Goal: Task Accomplishment & Management: Complete application form

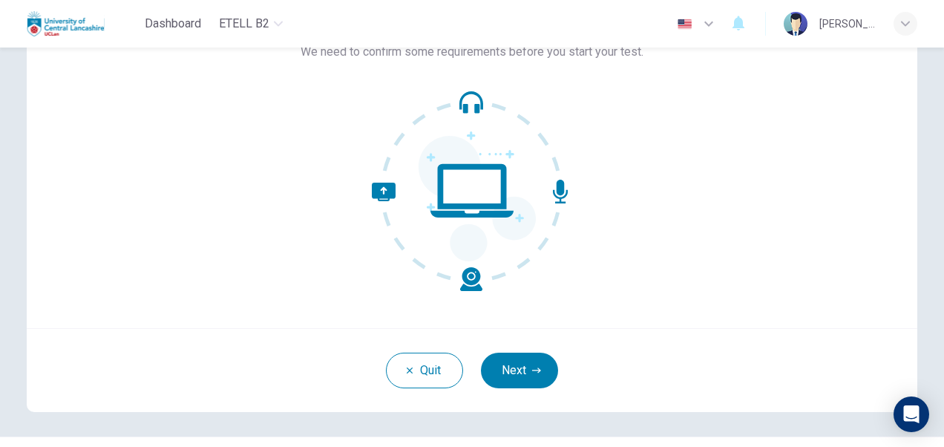
scroll to position [143, 0]
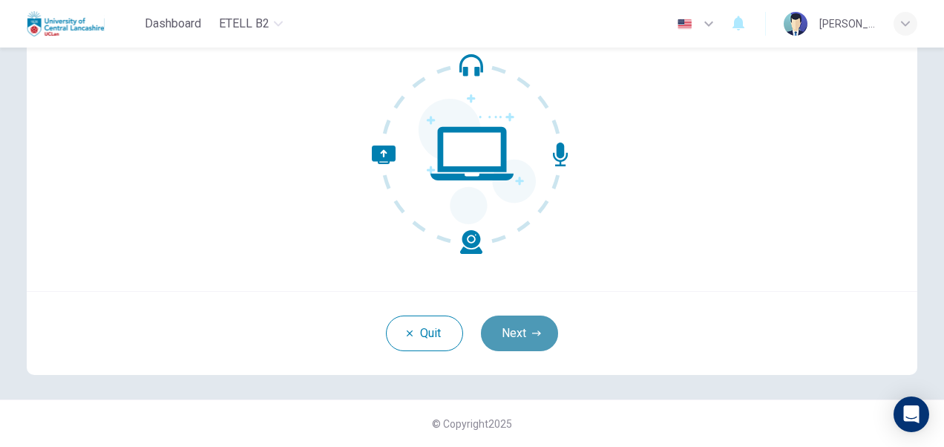
click at [513, 337] on button "Next" at bounding box center [519, 333] width 77 height 36
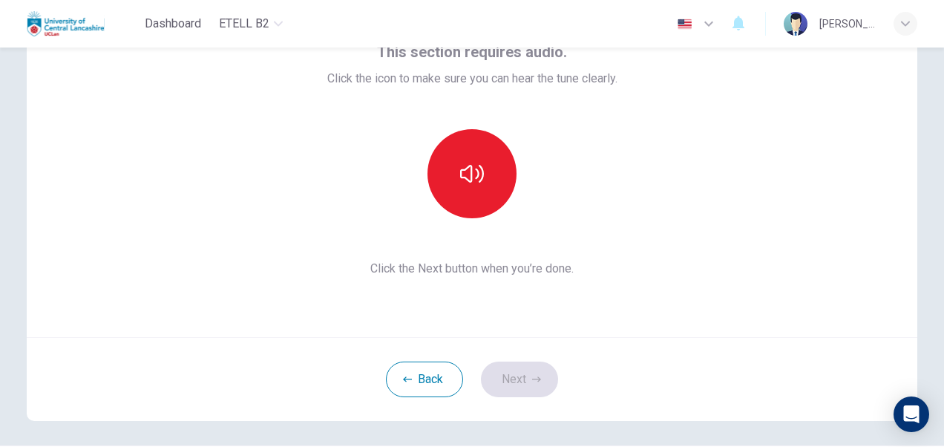
scroll to position [68, 0]
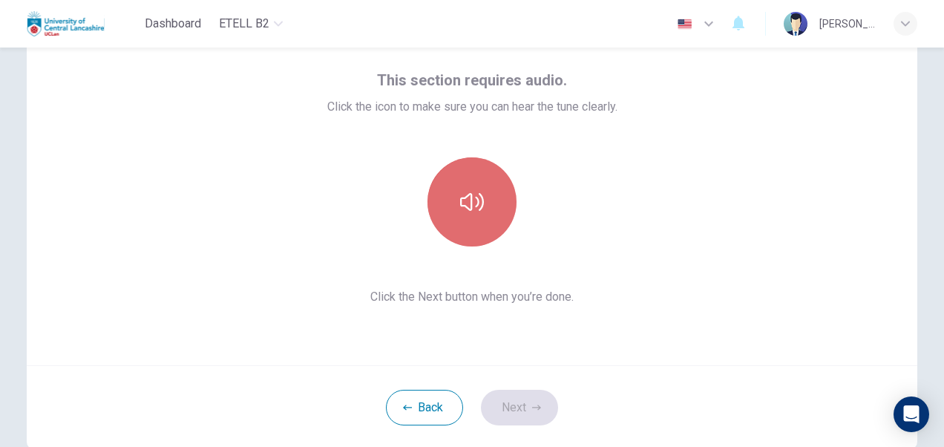
click at [448, 196] on button "button" at bounding box center [472, 201] width 89 height 89
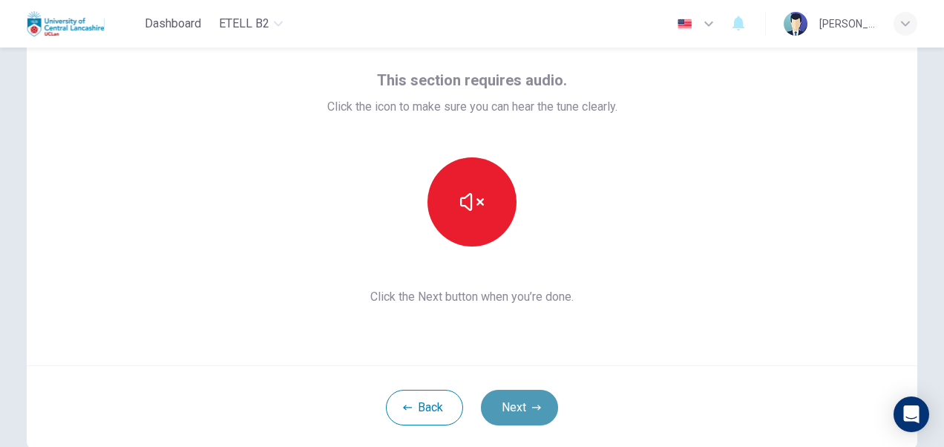
click at [511, 406] on button "Next" at bounding box center [519, 408] width 77 height 36
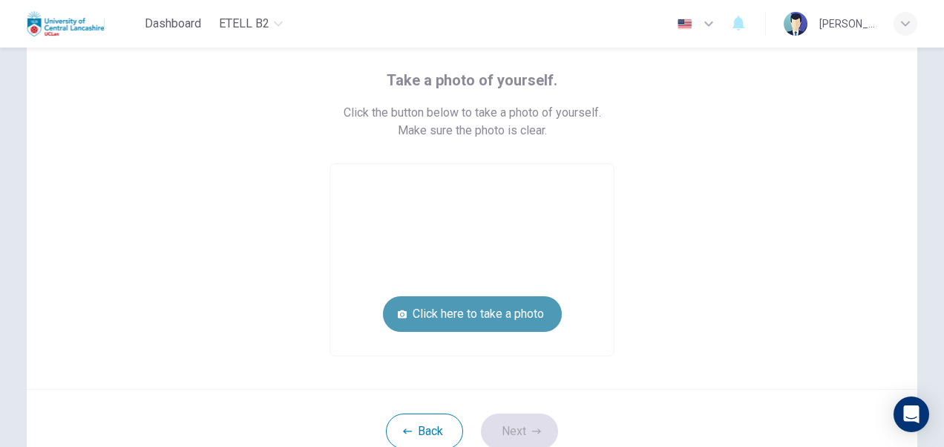
click at [488, 315] on button "Click here to take a photo" at bounding box center [472, 314] width 179 height 36
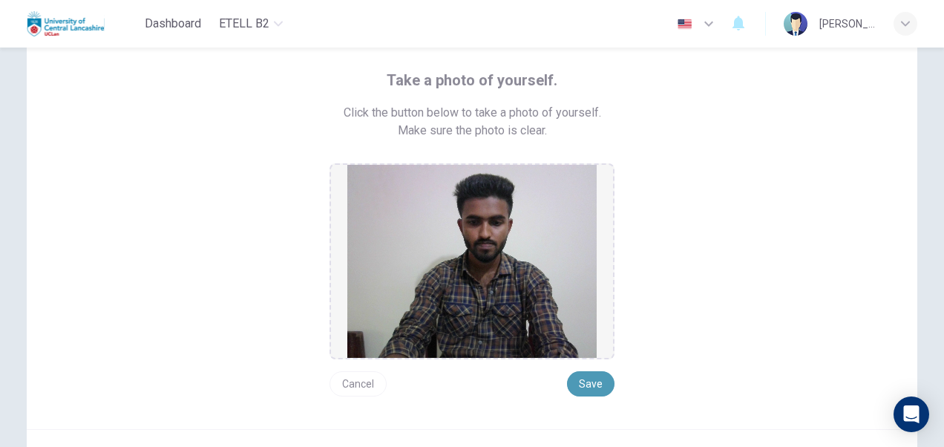
click at [589, 381] on button "Save" at bounding box center [591, 383] width 48 height 25
click at [582, 387] on button "Save" at bounding box center [591, 383] width 48 height 25
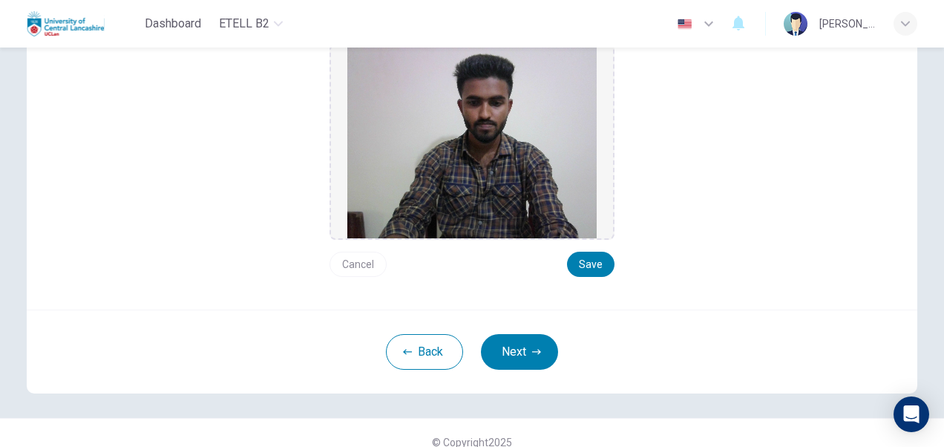
scroll to position [206, 0]
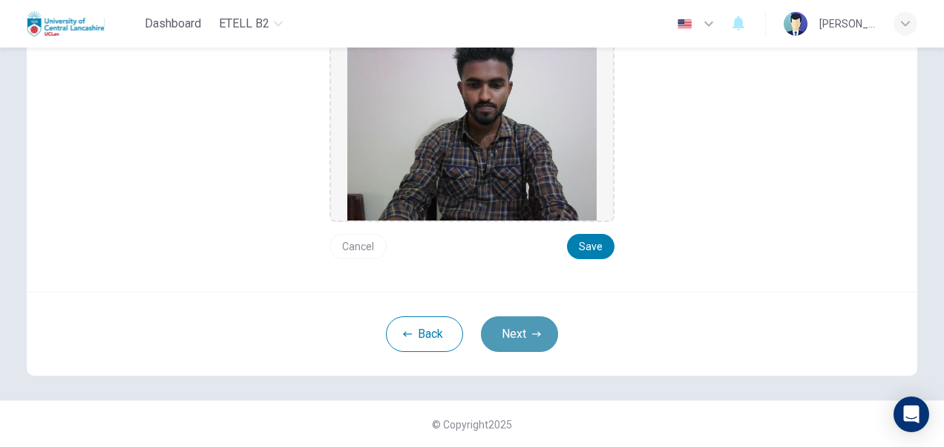
click at [525, 331] on button "Next" at bounding box center [519, 334] width 77 height 36
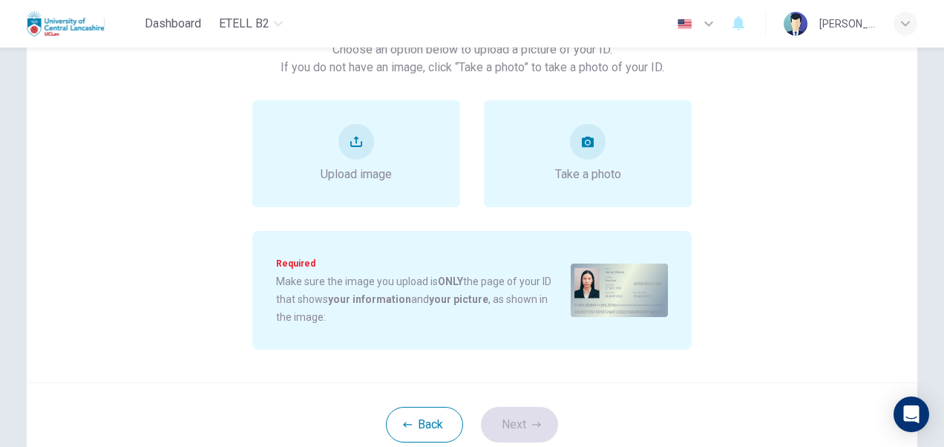
scroll to position [57, 0]
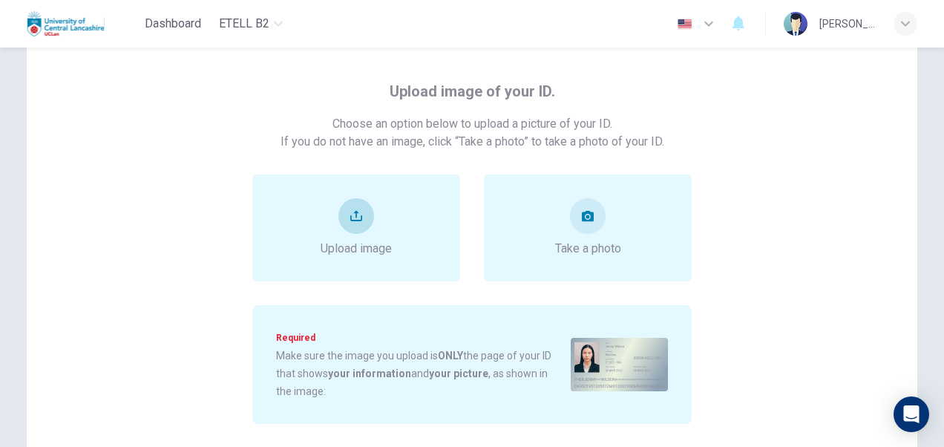
click at [354, 223] on button "upload" at bounding box center [356, 216] width 36 height 36
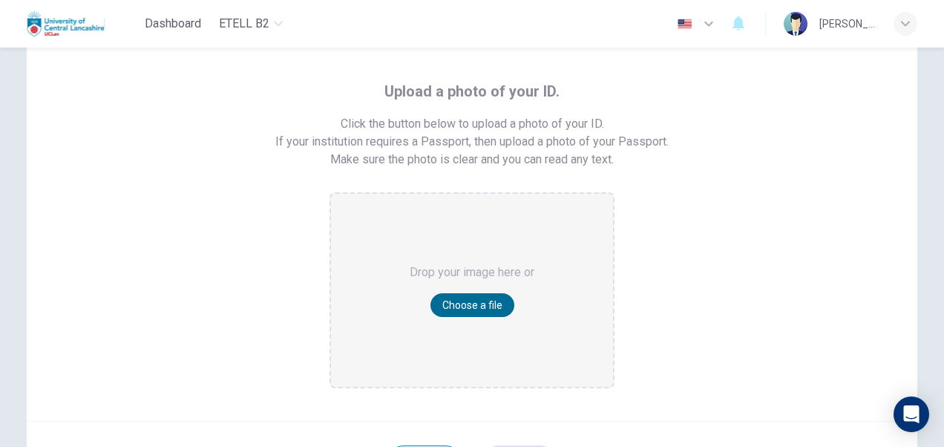
click at [493, 300] on button "Choose a file" at bounding box center [473, 305] width 84 height 24
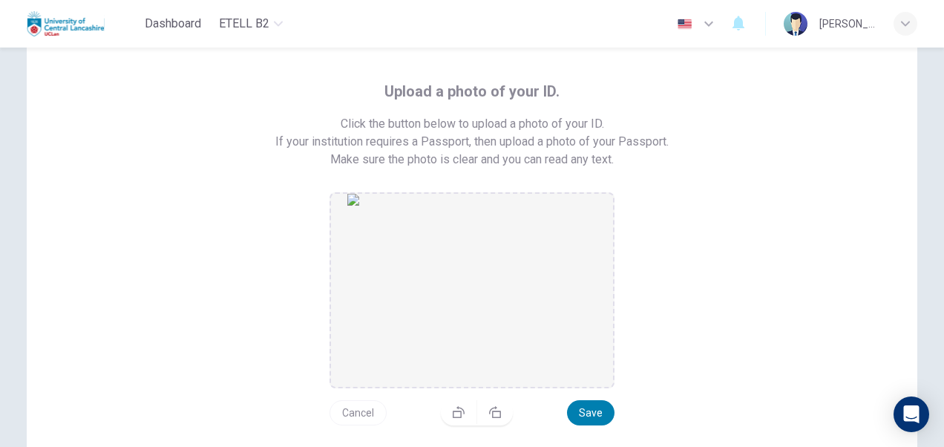
click at [495, 258] on img "drag and drop area" at bounding box center [471, 290] width 249 height 193
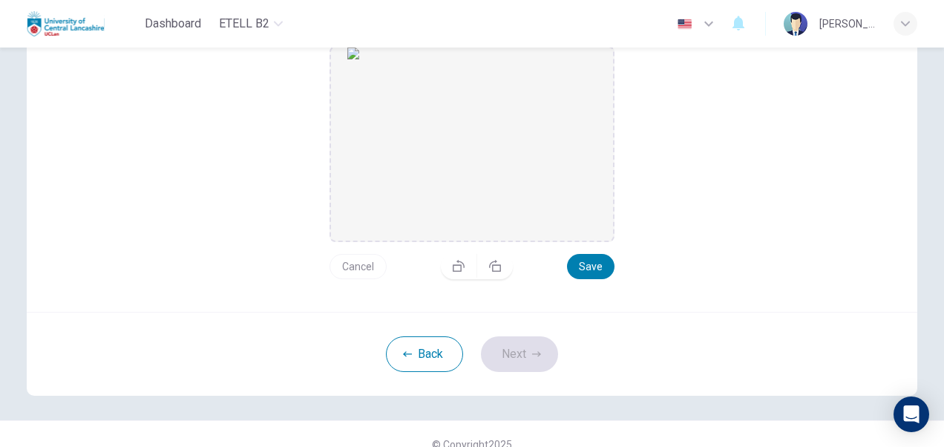
scroll to position [206, 0]
click at [596, 256] on button "Save" at bounding box center [591, 264] width 48 height 25
click at [540, 352] on button "Next" at bounding box center [519, 352] width 77 height 36
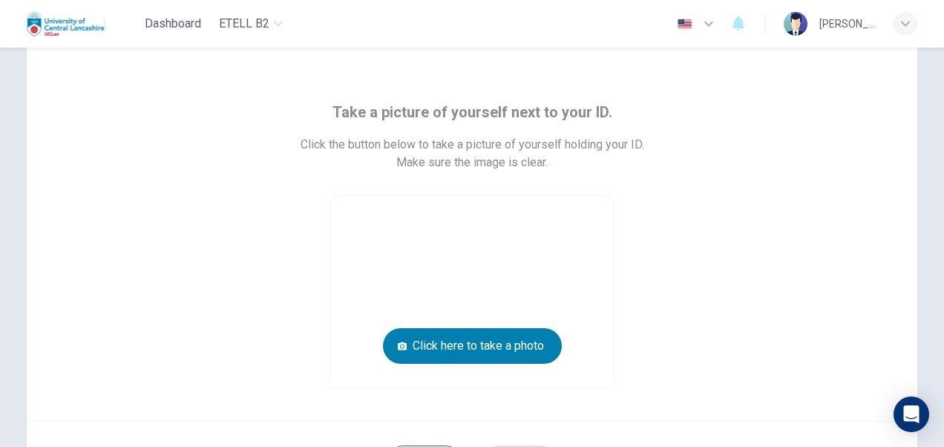
scroll to position [18, 0]
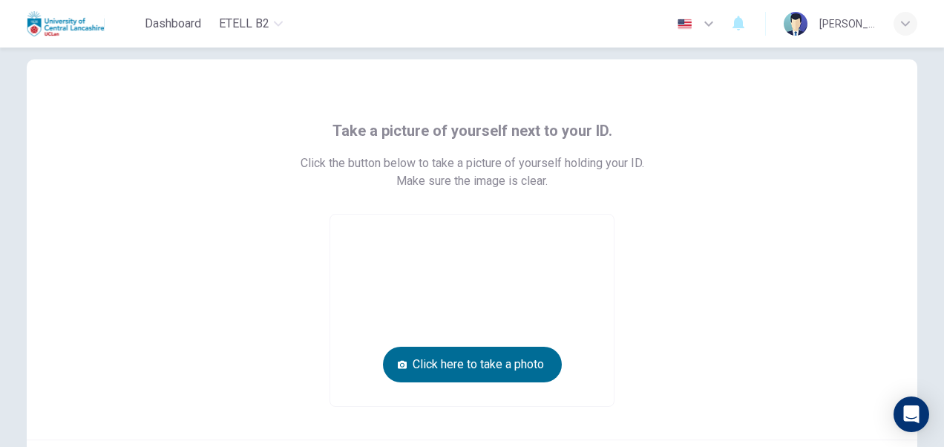
click at [500, 358] on button "Click here to take a photo" at bounding box center [472, 365] width 179 height 36
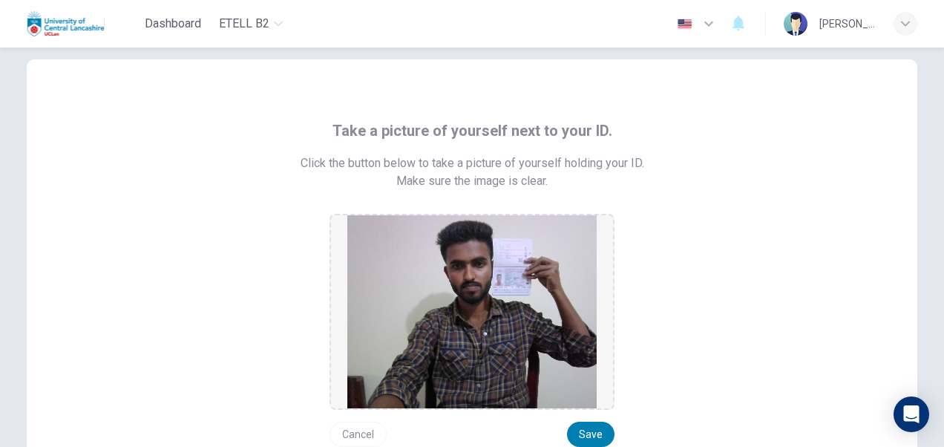
scroll to position [92, 0]
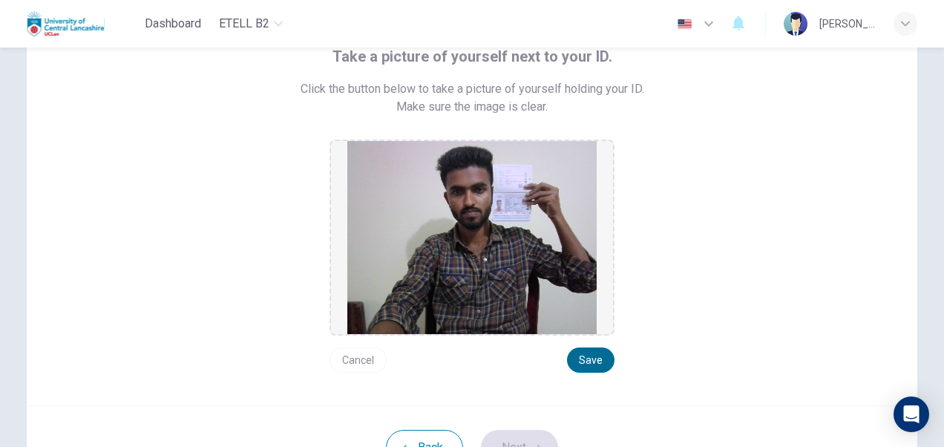
click at [579, 365] on button "Save" at bounding box center [591, 359] width 48 height 25
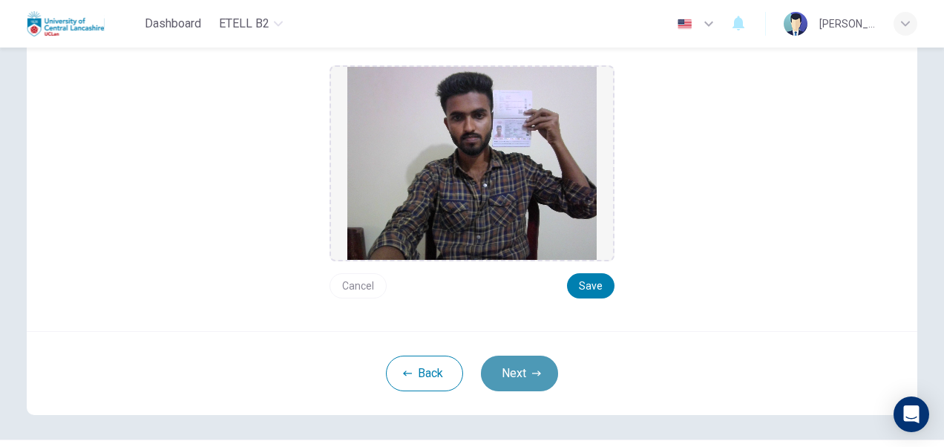
click at [518, 368] on button "Next" at bounding box center [519, 374] width 77 height 36
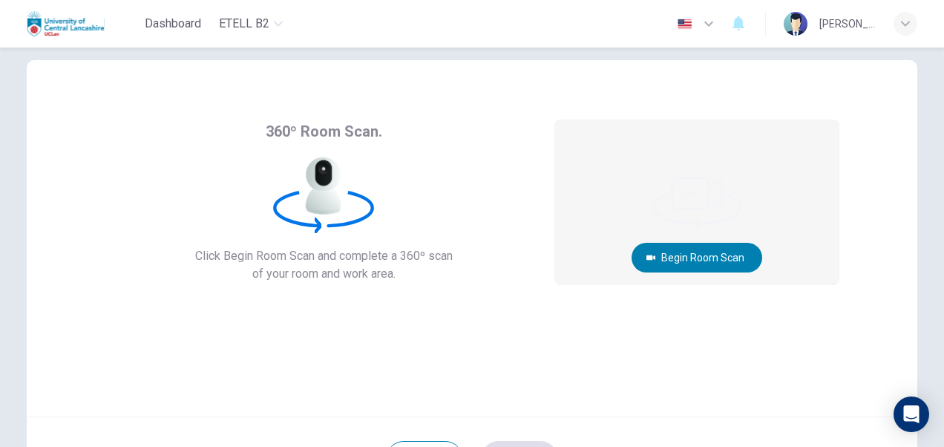
scroll to position [0, 0]
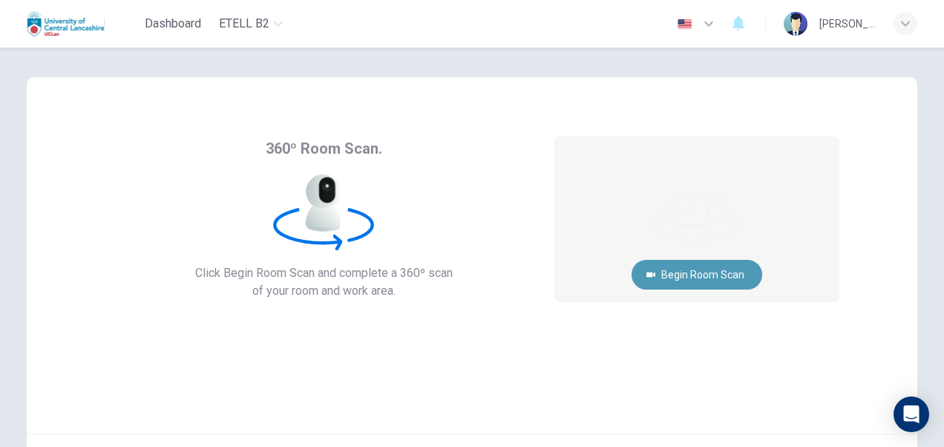
click at [722, 277] on button "Begin Room Scan" at bounding box center [697, 275] width 131 height 30
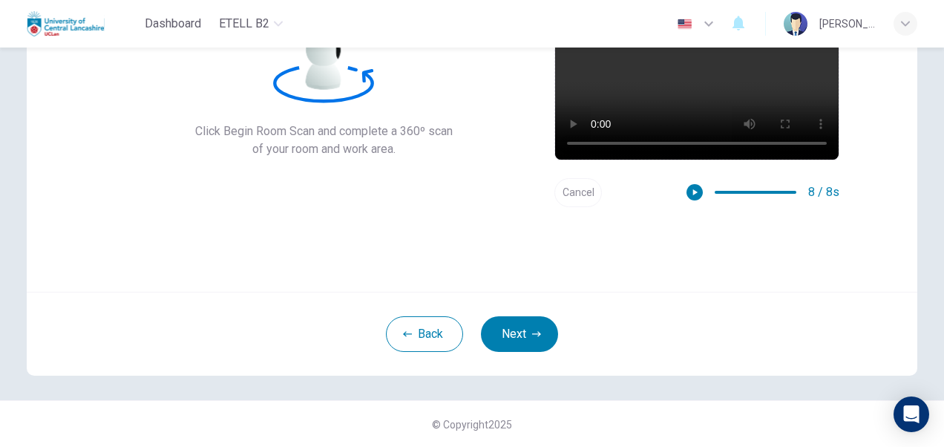
scroll to position [143, 0]
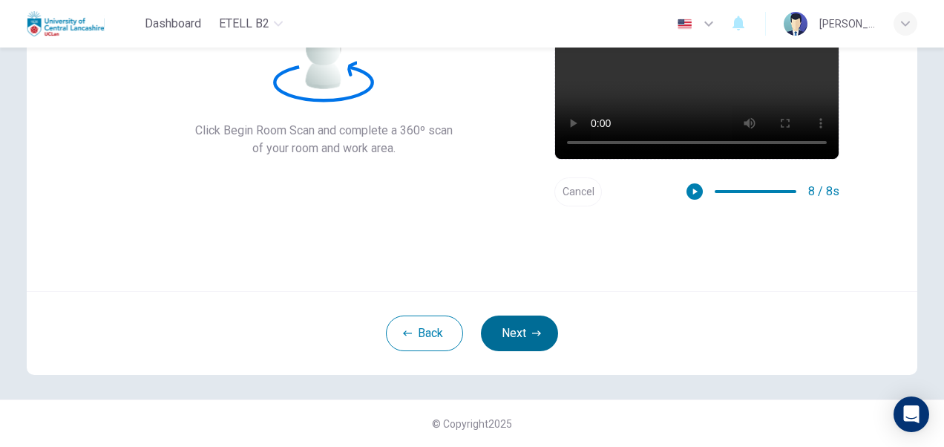
click at [527, 349] on button "Next" at bounding box center [519, 333] width 77 height 36
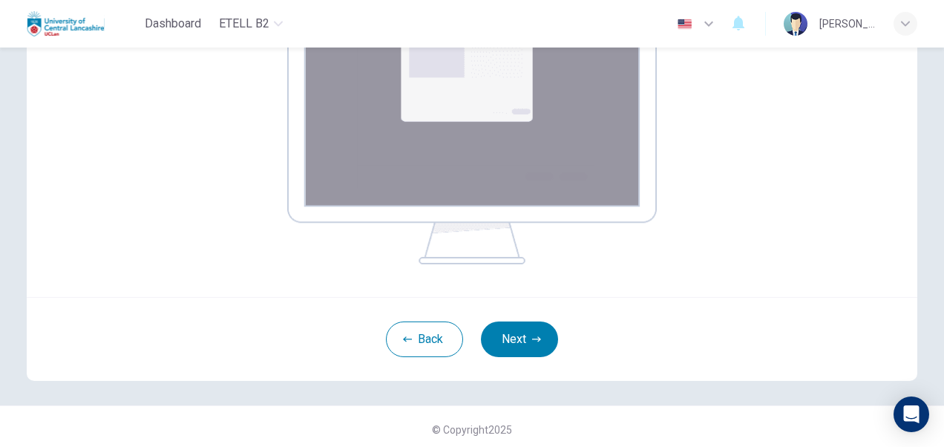
scroll to position [295, 0]
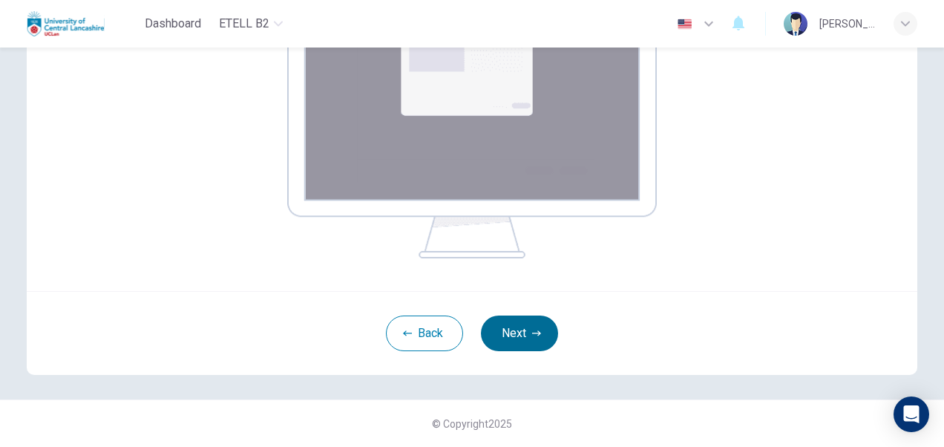
click at [521, 340] on button "Next" at bounding box center [519, 333] width 77 height 36
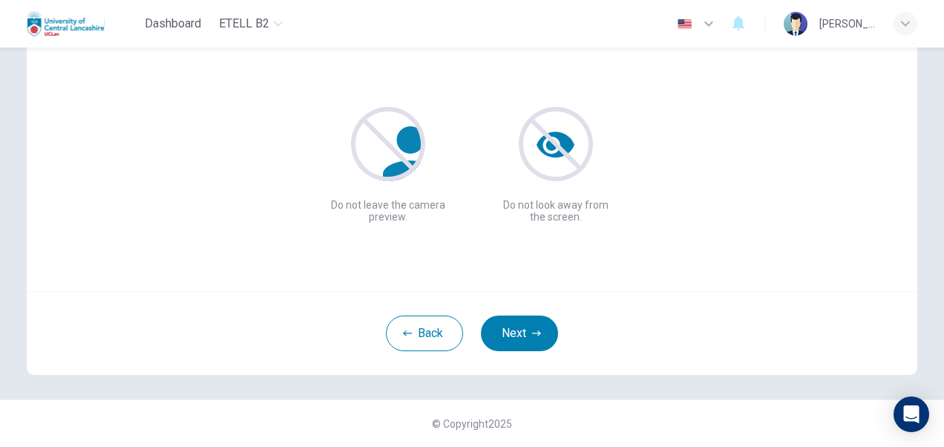
scroll to position [68, 0]
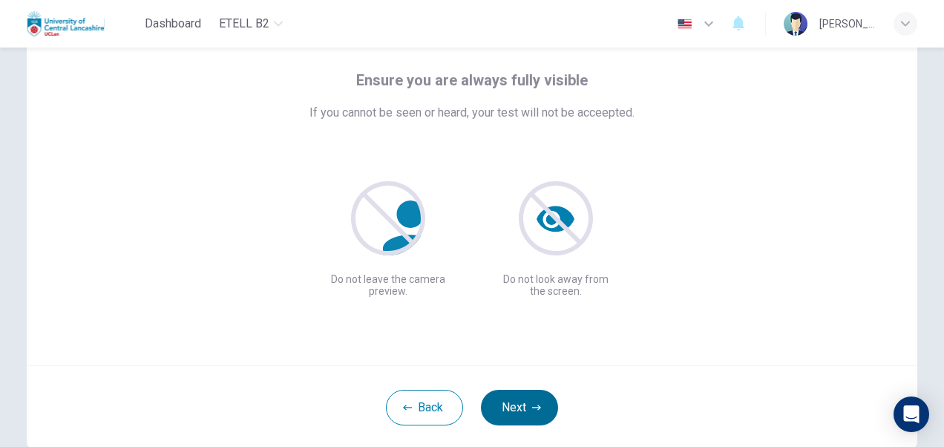
click at [518, 405] on button "Next" at bounding box center [519, 408] width 77 height 36
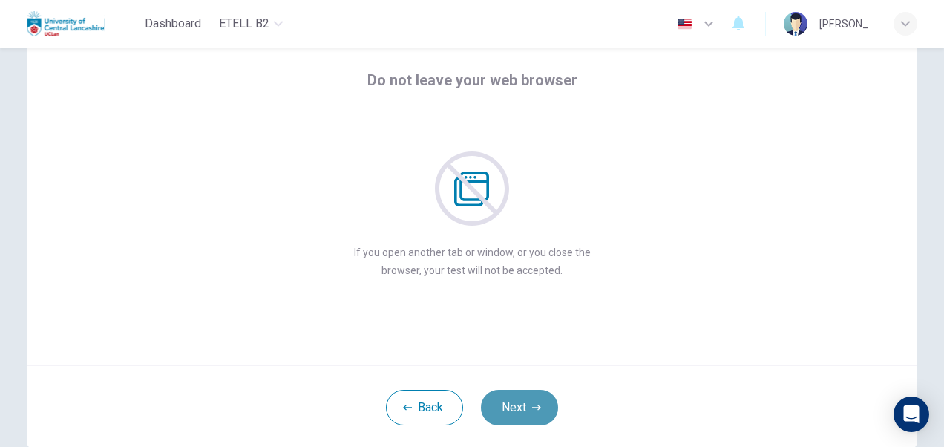
click at [518, 405] on button "Next" at bounding box center [519, 408] width 77 height 36
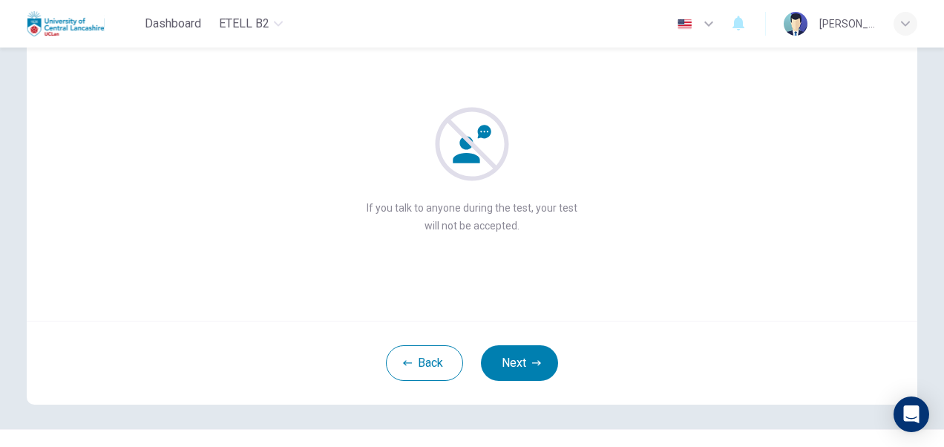
scroll to position [143, 0]
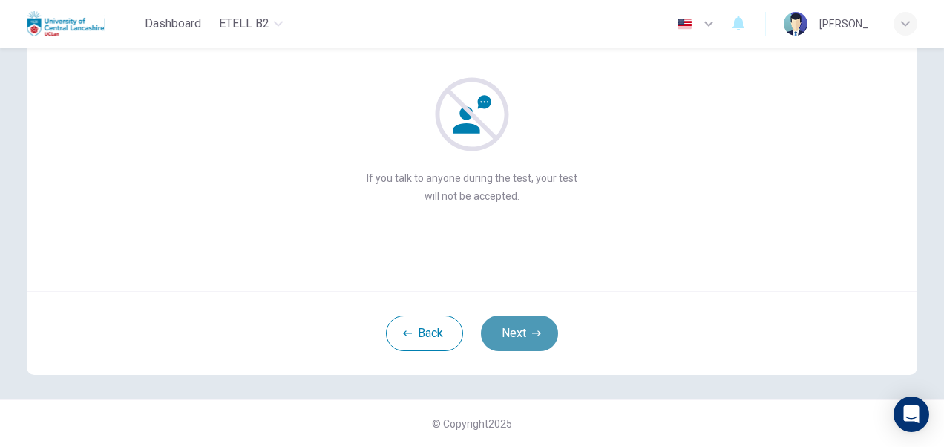
click at [518, 333] on button "Next" at bounding box center [519, 333] width 77 height 36
click at [496, 324] on button "Next" at bounding box center [519, 333] width 77 height 36
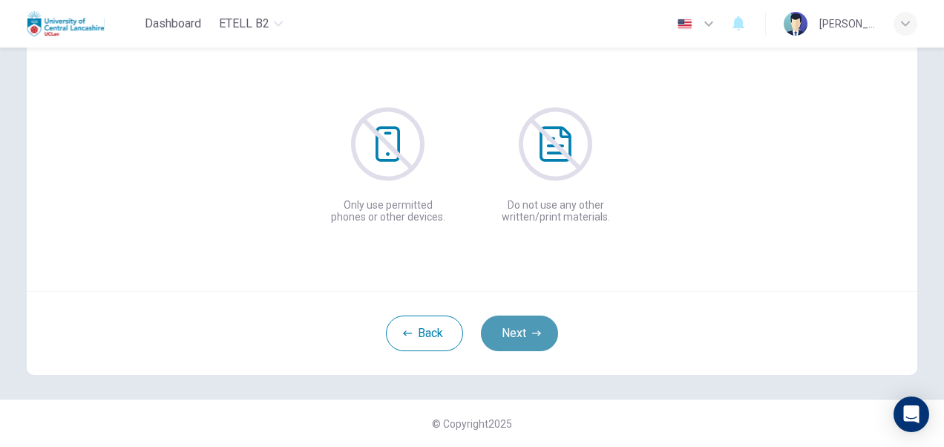
click at [525, 331] on button "Next" at bounding box center [519, 333] width 77 height 36
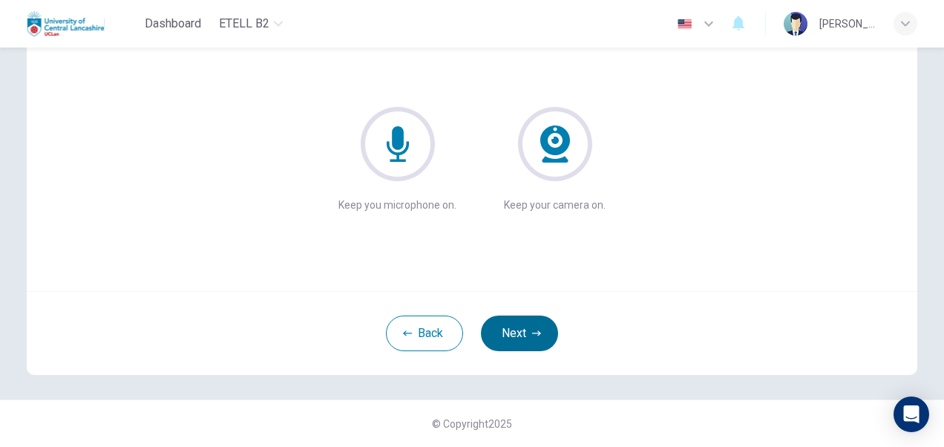
click at [525, 334] on button "Next" at bounding box center [519, 333] width 77 height 36
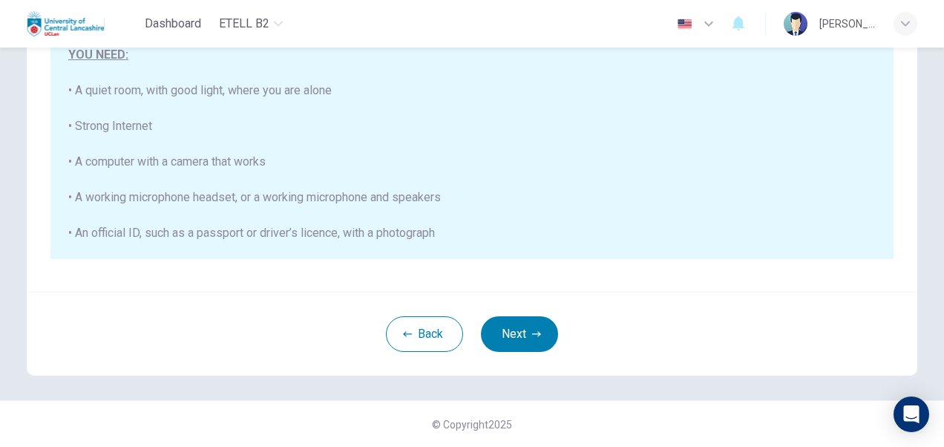
scroll to position [331, 0]
click at [515, 324] on button "Next" at bounding box center [519, 334] width 77 height 36
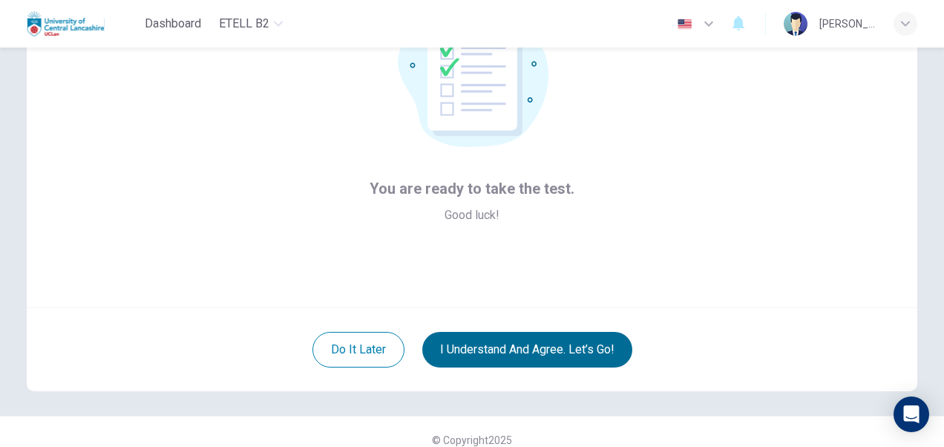
scroll to position [143, 0]
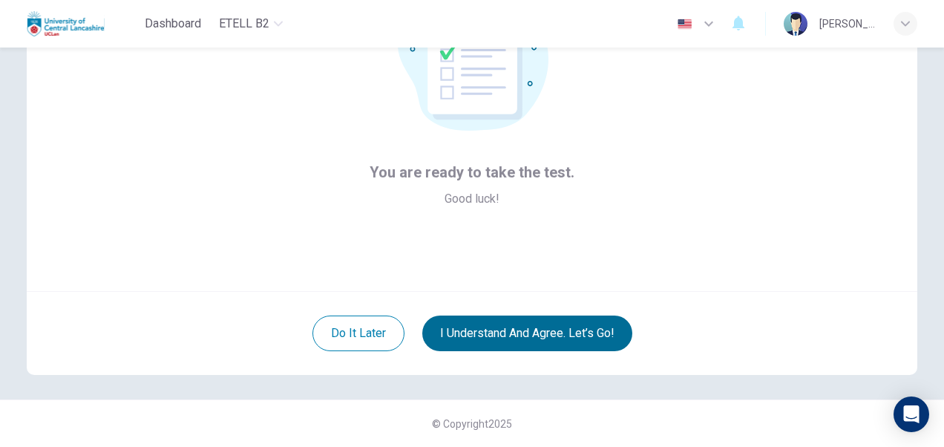
click at [530, 331] on button "I understand and agree. Let’s go!" at bounding box center [527, 333] width 210 height 36
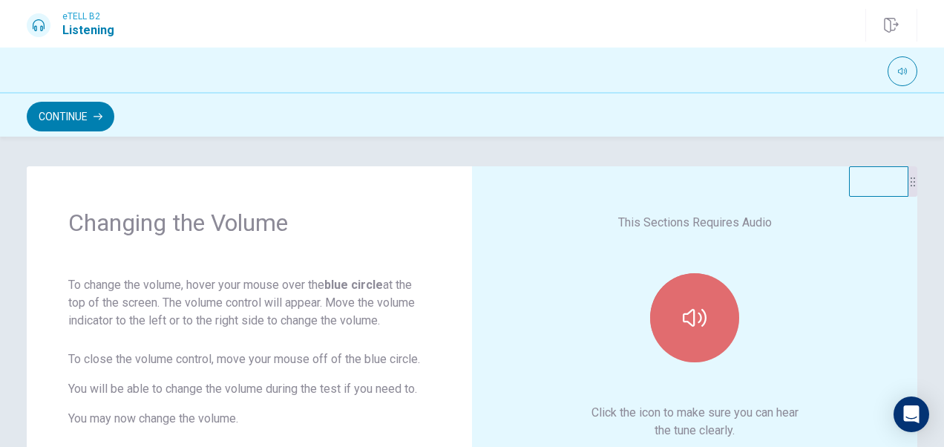
click at [696, 318] on icon "button" at bounding box center [695, 318] width 24 height 18
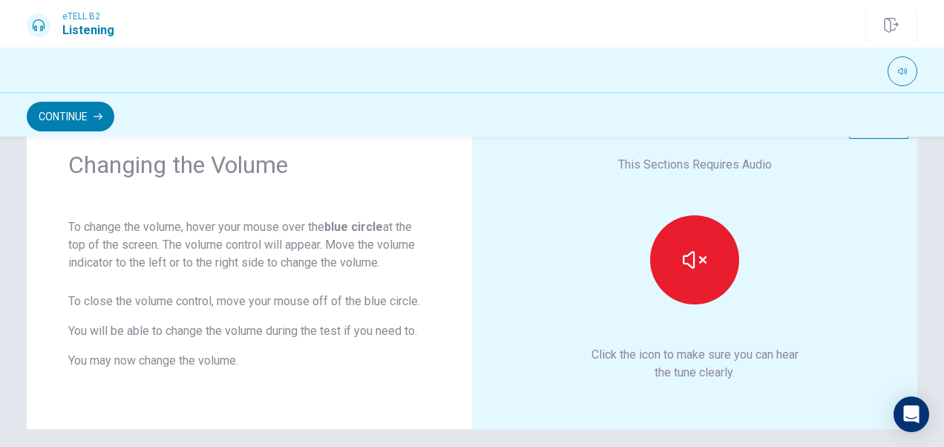
scroll to position [43, 0]
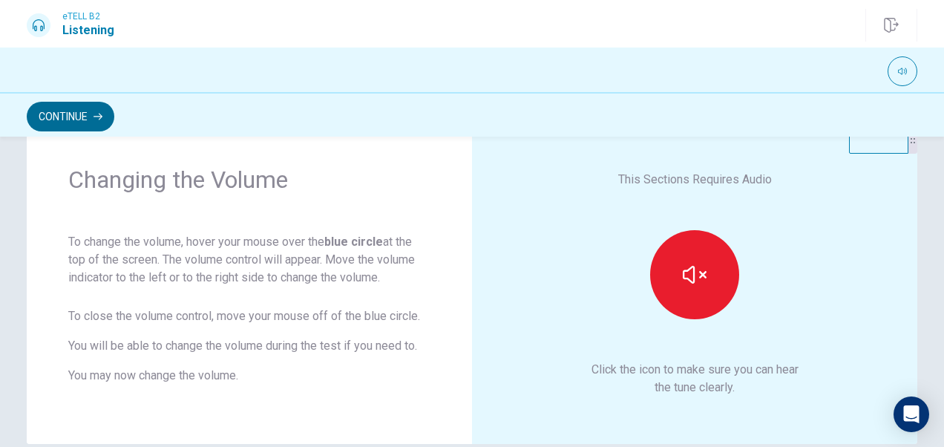
click at [95, 115] on icon "button" at bounding box center [98, 116] width 9 height 9
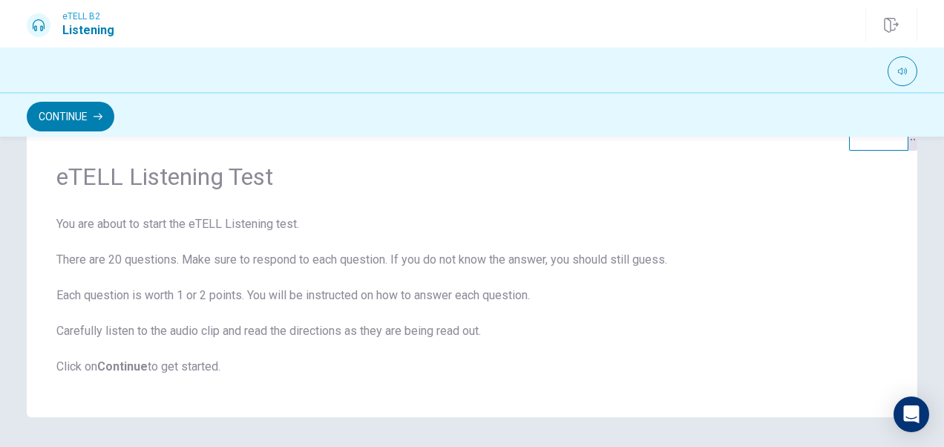
scroll to position [19, 0]
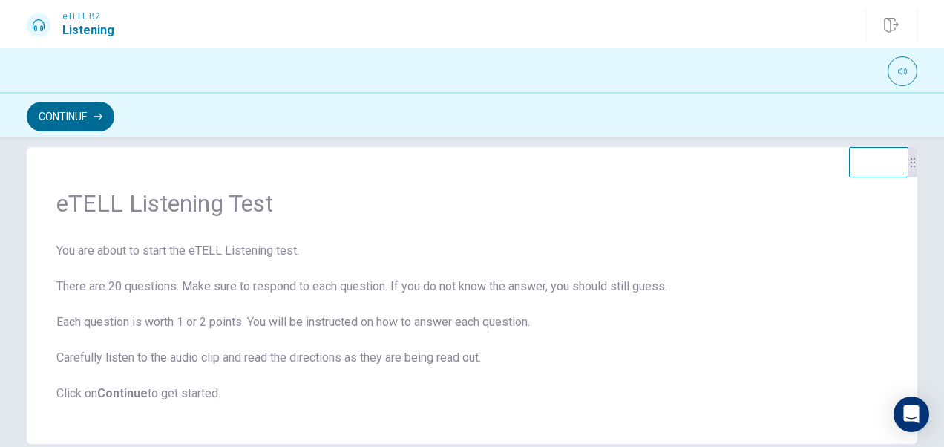
click at [71, 112] on button "Continue" at bounding box center [71, 117] width 88 height 30
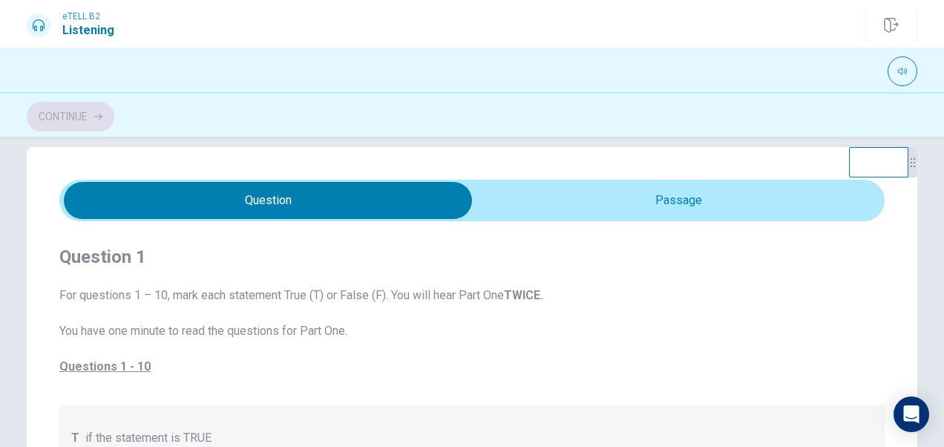
click at [451, 313] on span "For questions 1 – 10, mark each statement True (T) or False (F). You will hear …" at bounding box center [471, 331] width 825 height 89
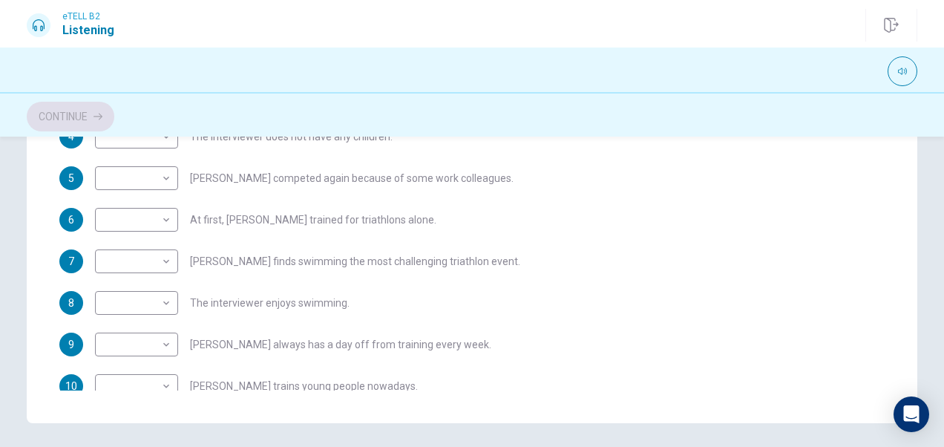
scroll to position [229, 0]
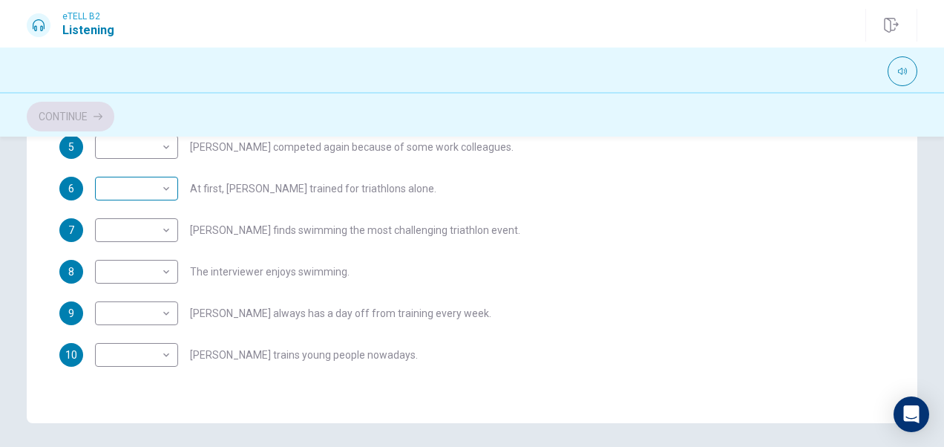
click at [154, 196] on body "This site uses cookies, as explained in our Privacy Policy . If you agree to th…" at bounding box center [472, 223] width 944 height 447
drag, startPoint x: 873, startPoint y: 285, endPoint x: 898, endPoint y: 256, distance: 38.4
click at [883, 241] on div at bounding box center [472, 223] width 944 height 447
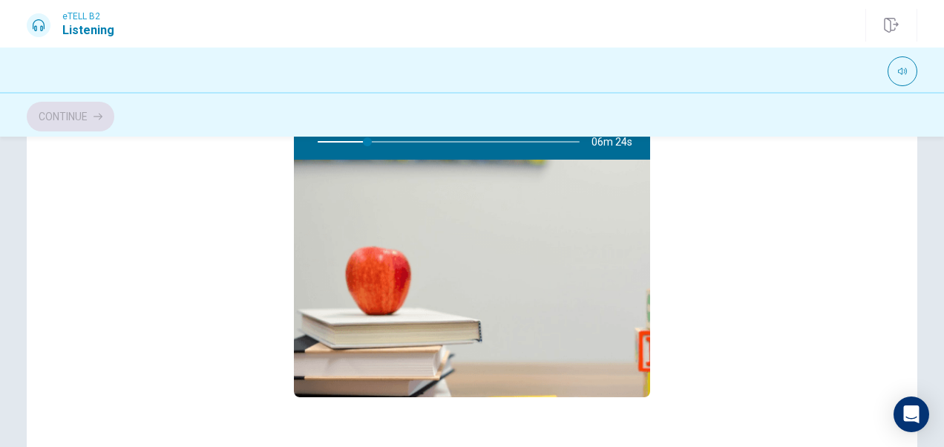
scroll to position [0, 0]
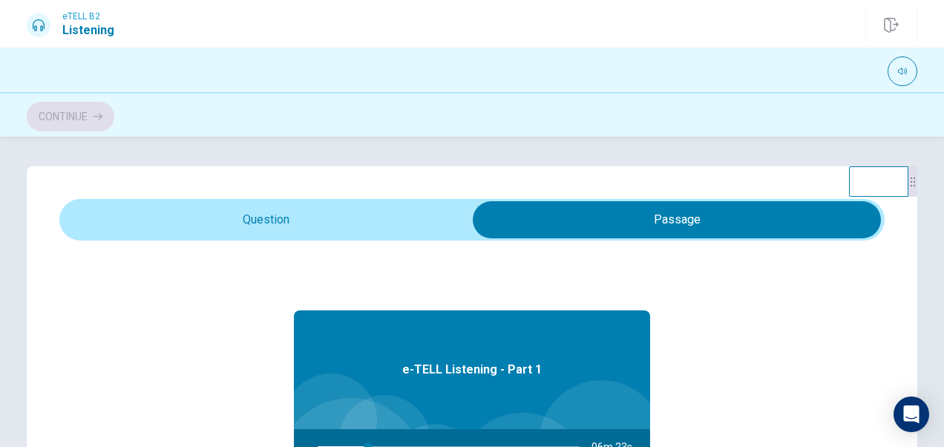
type input "**"
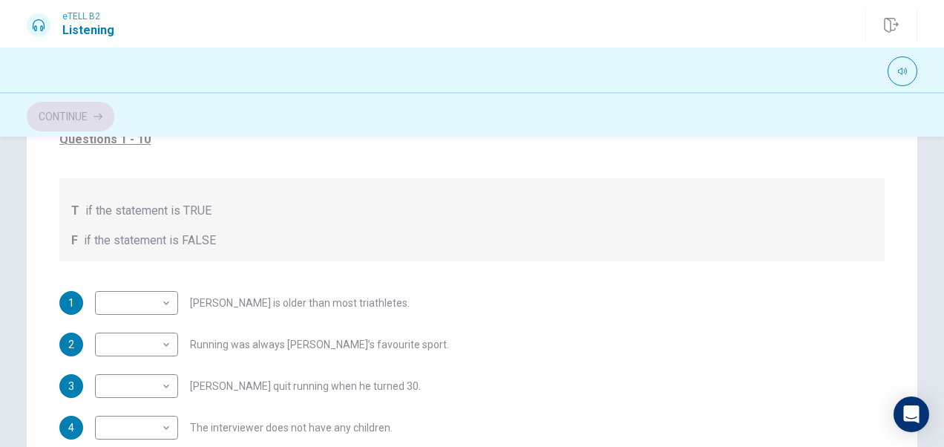
scroll to position [329, 0]
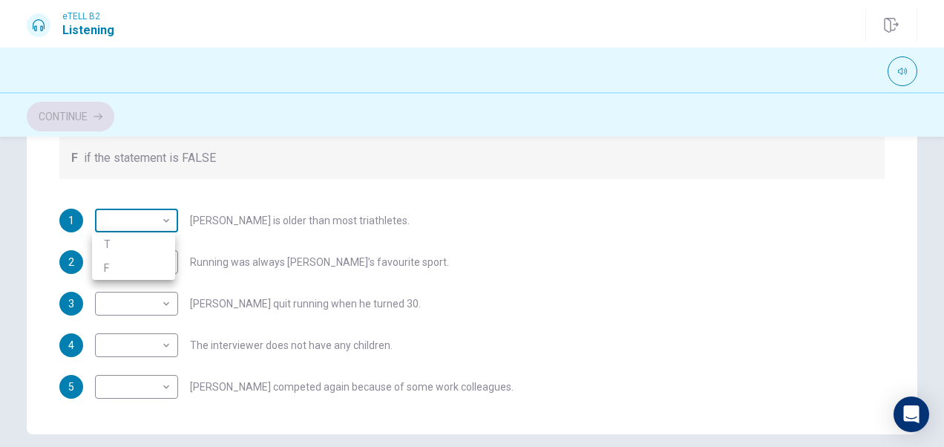
click at [117, 217] on body "This site uses cookies, as explained in our Privacy Policy . If you agree to th…" at bounding box center [472, 223] width 944 height 447
click at [119, 246] on li "T" at bounding box center [133, 244] width 83 height 24
type input "*"
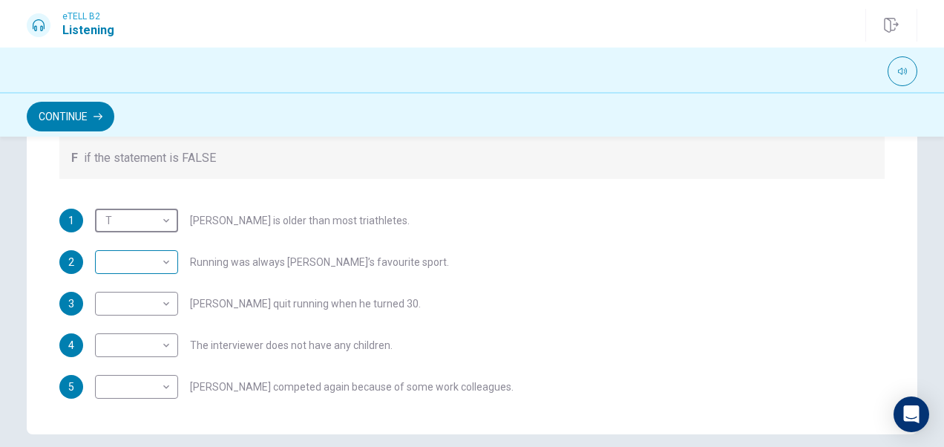
click at [163, 265] on body "This site uses cookies, as explained in our Privacy Policy . If you agree to th…" at bounding box center [472, 223] width 944 height 447
click at [153, 288] on li "T" at bounding box center [133, 286] width 83 height 24
type input "*"
click at [162, 306] on body "This site uses cookies, as explained in our Privacy Policy . If you agree to th…" at bounding box center [472, 223] width 944 height 447
click at [134, 348] on li "F" at bounding box center [133, 351] width 83 height 24
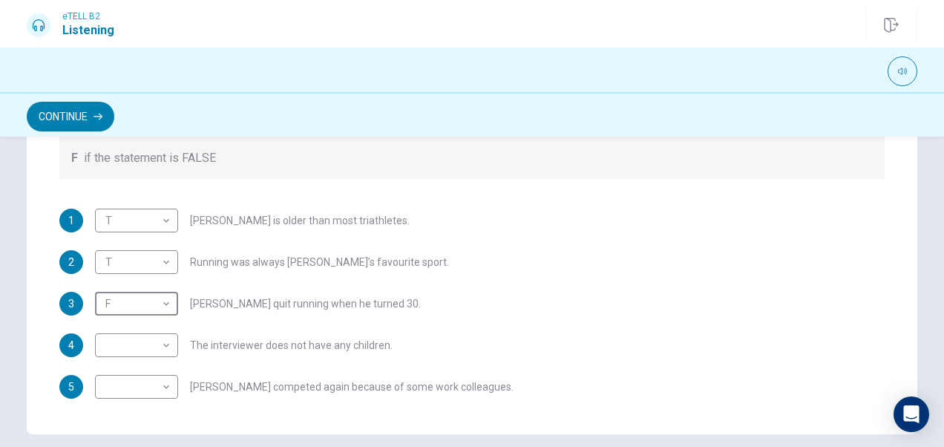
type input "*"
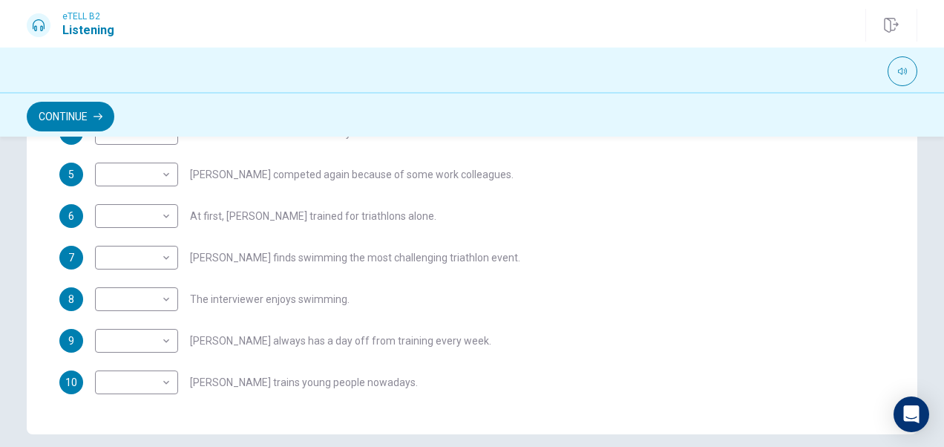
scroll to position [229, 0]
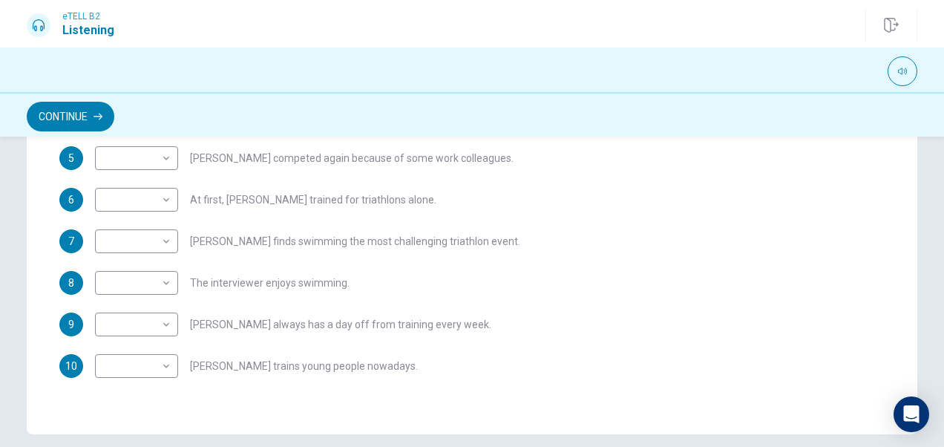
drag, startPoint x: 880, startPoint y: 368, endPoint x: 882, endPoint y: 330, distance: 37.9
click at [882, 330] on div "Question 1 For questions 1 – 10, mark each statement True (T) or False (F). You…" at bounding box center [472, 135] width 891 height 597
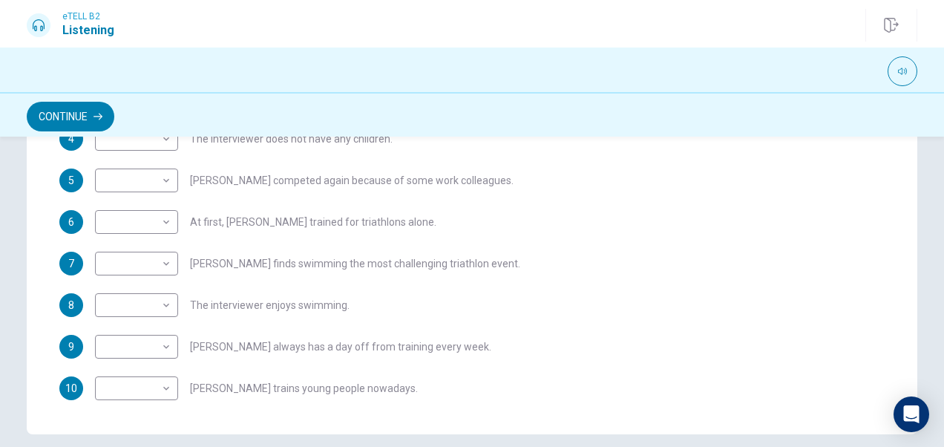
scroll to position [206, 0]
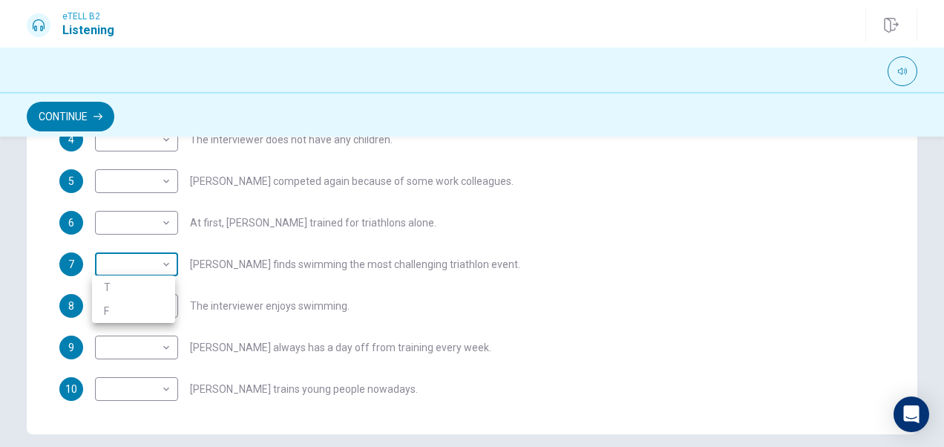
click at [153, 260] on body "This site uses cookies, as explained in our Privacy Policy . If you agree to th…" at bounding box center [472, 223] width 944 height 447
click at [161, 289] on li "T" at bounding box center [133, 287] width 83 height 24
type input "*"
click at [129, 299] on body "This site uses cookies, as explained in our Privacy Policy . If you agree to th…" at bounding box center [472, 223] width 944 height 447
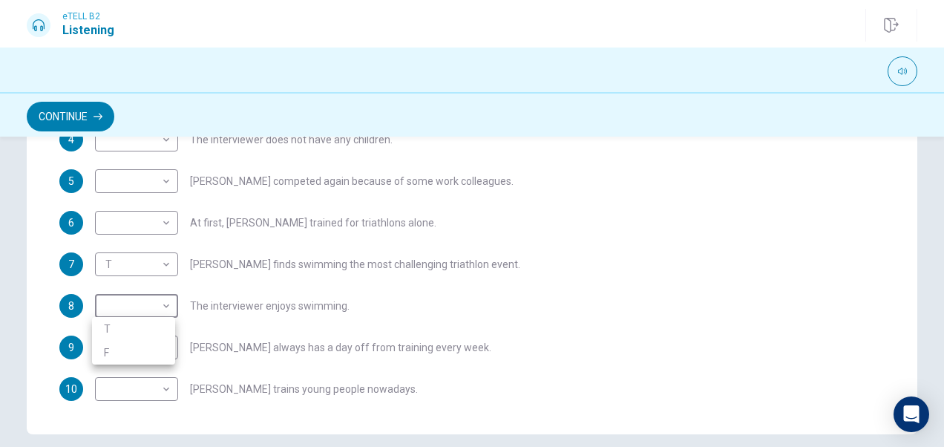
click at [136, 347] on li "F" at bounding box center [133, 353] width 83 height 24
type input "*"
click at [146, 344] on body "This site uses cookies, as explained in our Privacy Policy . If you agree to th…" at bounding box center [472, 223] width 944 height 447
click at [134, 367] on li "T" at bounding box center [133, 371] width 83 height 24
type input "*"
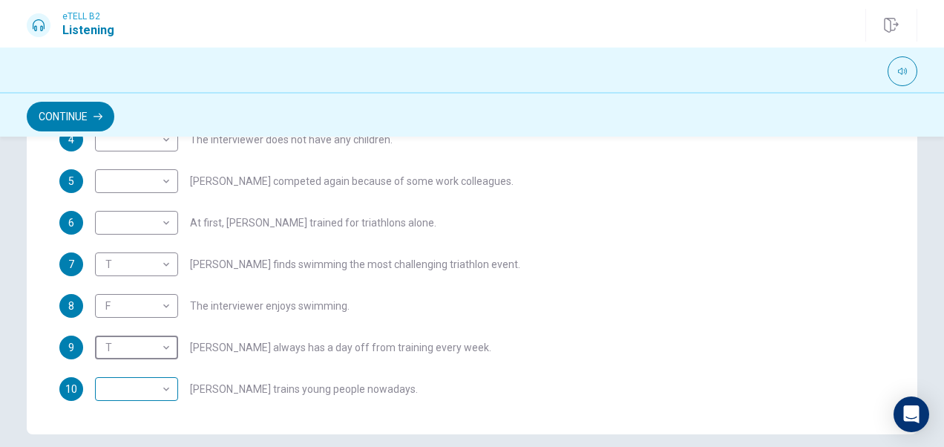
click at [161, 395] on body "This site uses cookies, as explained in our Privacy Policy . If you agree to th…" at bounding box center [472, 223] width 944 height 447
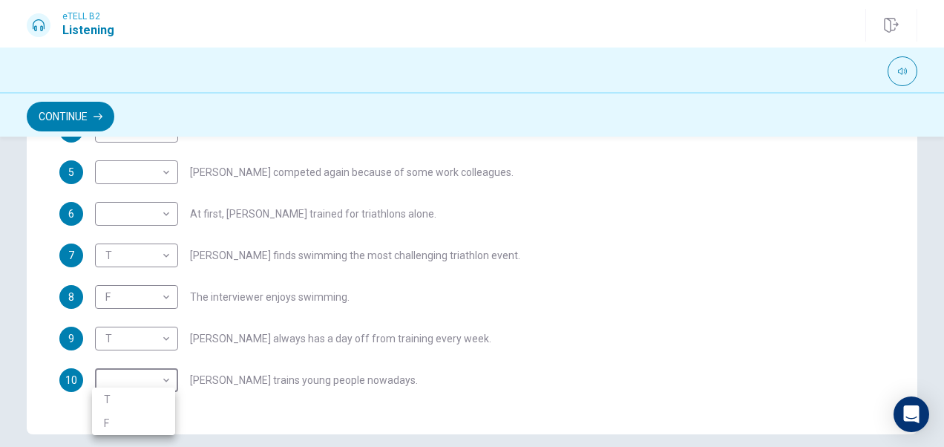
click at [120, 393] on li "T" at bounding box center [133, 399] width 83 height 24
type input "*"
click at [123, 375] on body "This site uses cookies, as explained in our Privacy Policy . If you agree to th…" at bounding box center [472, 223] width 944 height 447
click at [295, 380] on div at bounding box center [472, 223] width 944 height 447
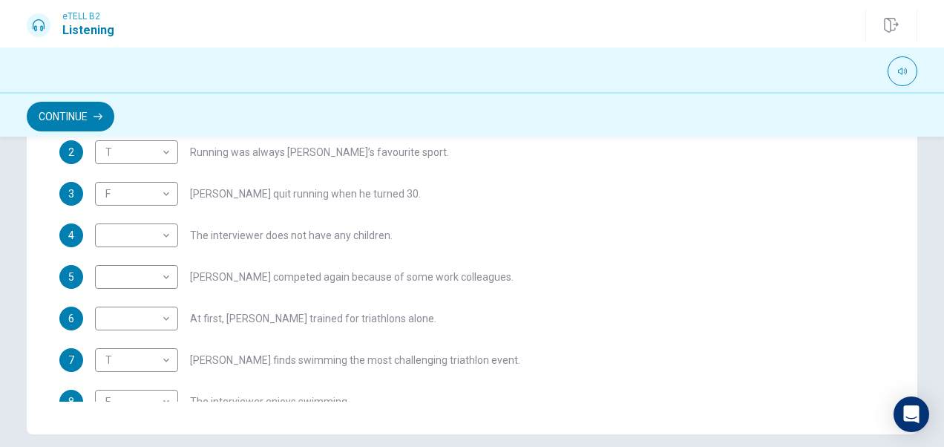
scroll to position [112, 0]
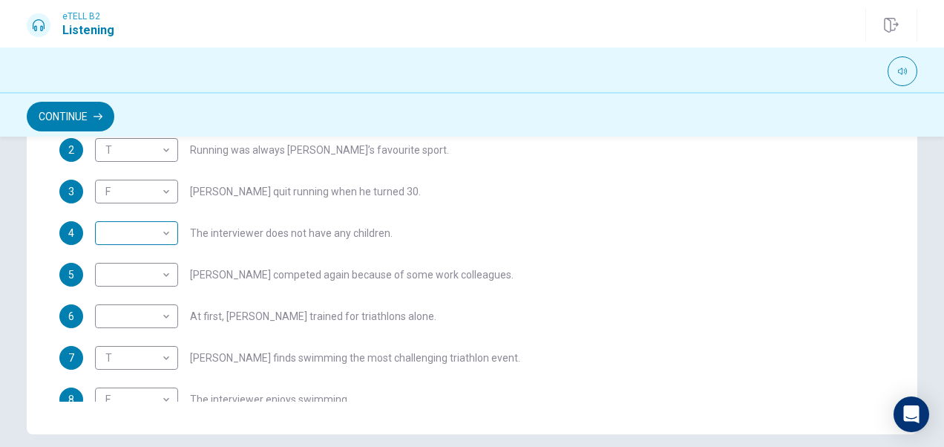
click at [155, 229] on body "This site uses cookies, as explained in our Privacy Policy . If you agree to th…" at bounding box center [472, 223] width 944 height 447
click at [149, 260] on li "T" at bounding box center [133, 256] width 83 height 24
type input "*"
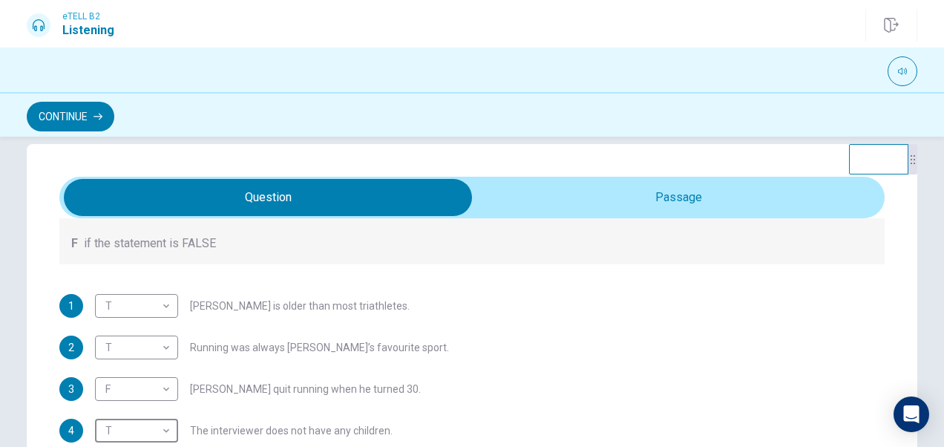
scroll to position [223, 0]
click at [163, 386] on body "This site uses cookies, as explained in our Privacy Policy . If you agree to th…" at bounding box center [472, 223] width 944 height 447
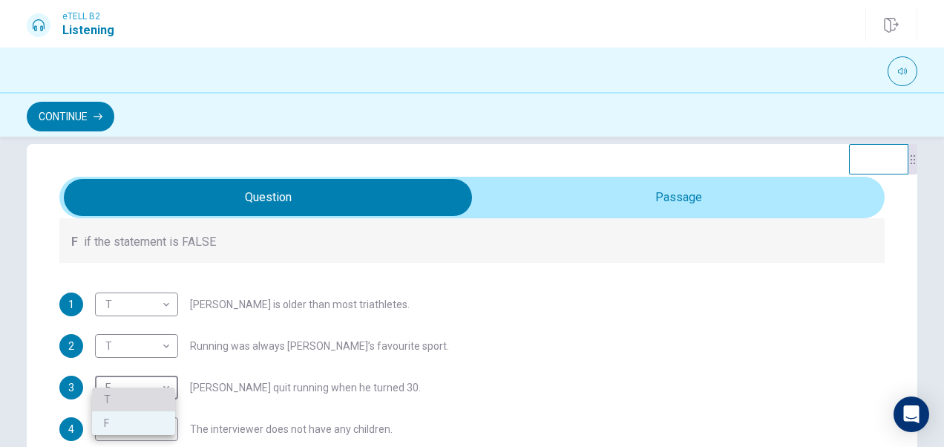
click at [138, 394] on li "T" at bounding box center [133, 399] width 83 height 24
type input "*"
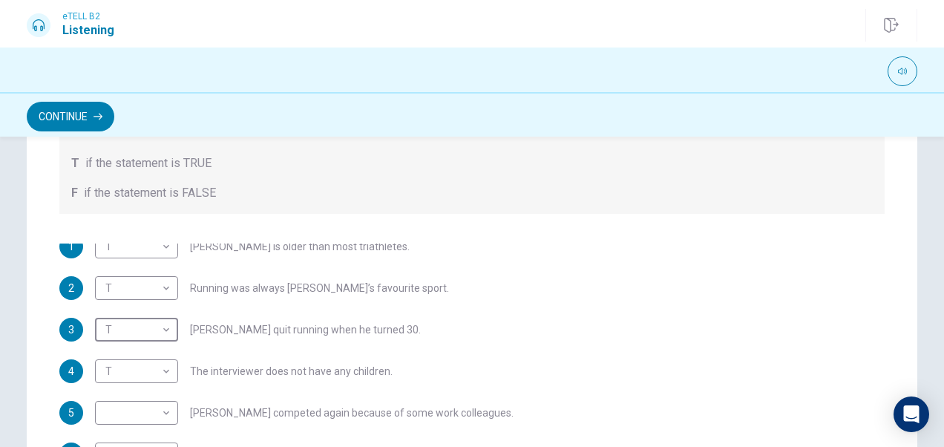
scroll to position [127, 0]
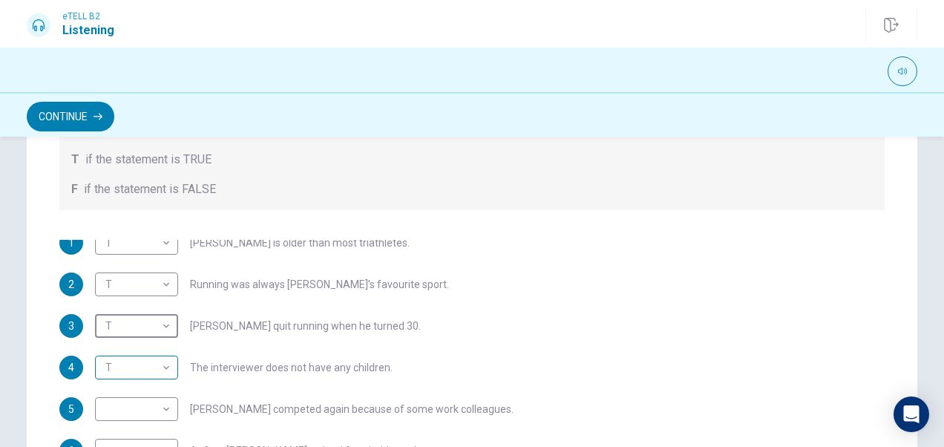
click at [148, 370] on body "This site uses cookies, as explained in our Privacy Policy . If you agree to th…" at bounding box center [472, 223] width 944 height 447
click at [497, 342] on div at bounding box center [472, 223] width 944 height 447
click at [154, 399] on body "This site uses cookies, as explained in our Privacy Policy . If you agree to th…" at bounding box center [472, 223] width 944 height 447
click at [148, 401] on li "T" at bounding box center [133, 399] width 83 height 24
type input "*"
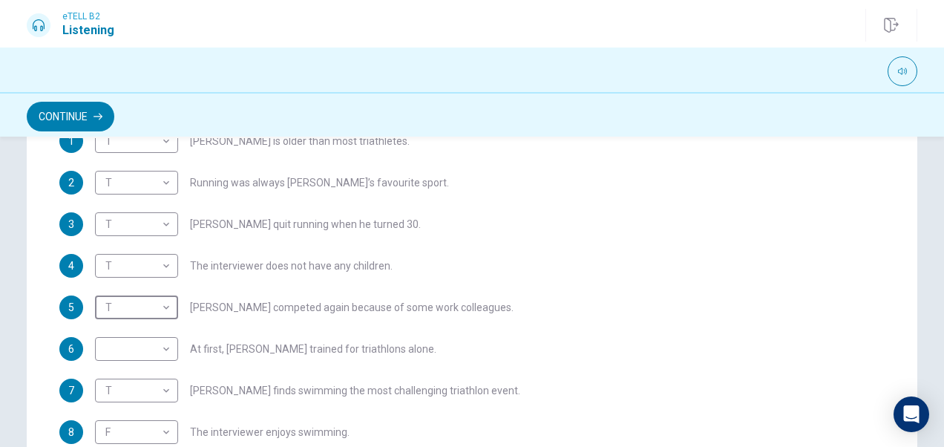
scroll to position [245, 0]
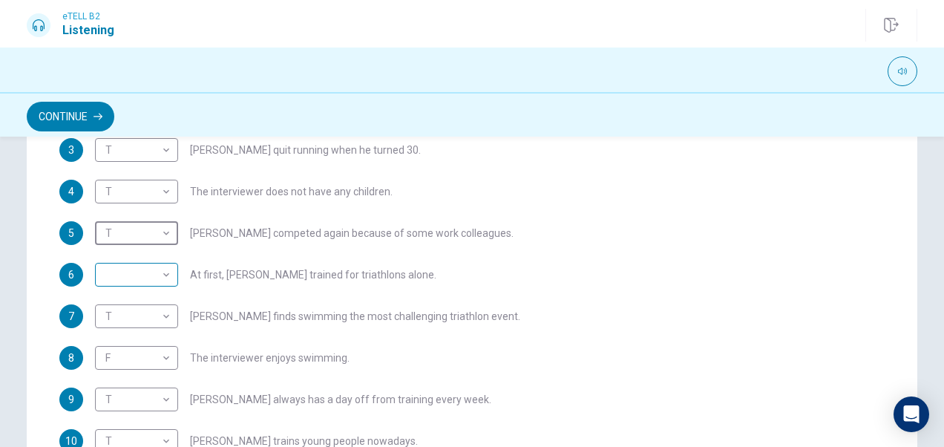
click at [150, 263] on body "This site uses cookies, as explained in our Privacy Policy . If you agree to th…" at bounding box center [472, 223] width 944 height 447
click at [143, 319] on li "F" at bounding box center [133, 322] width 83 height 24
type input "*"
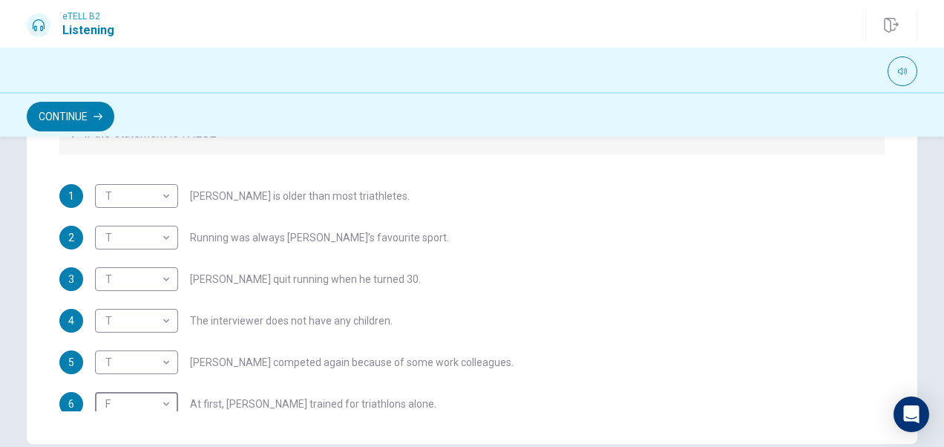
scroll to position [6, 0]
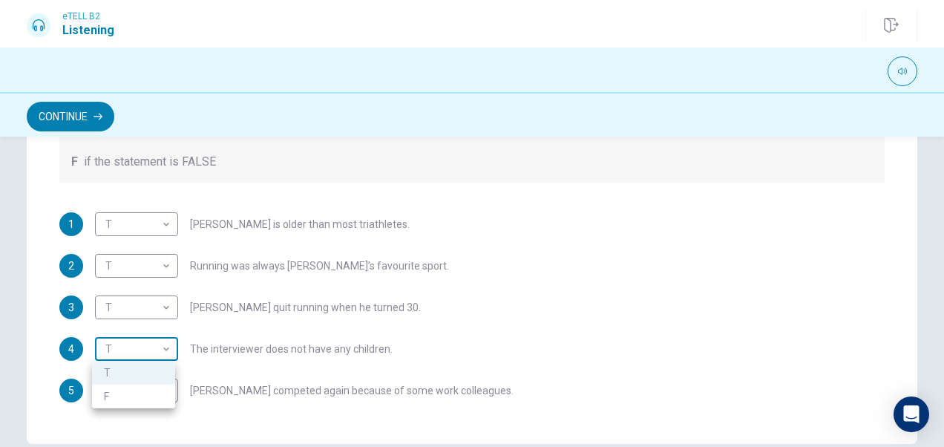
click at [145, 352] on body "This site uses cookies, as explained in our Privacy Policy . If you agree to th…" at bounding box center [472, 223] width 944 height 447
click at [143, 398] on li "F" at bounding box center [133, 397] width 83 height 24
type input "*"
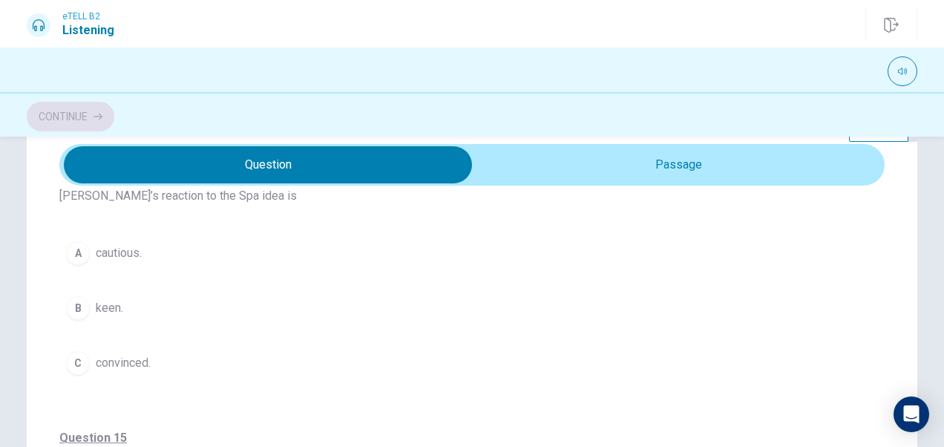
scroll to position [0, 0]
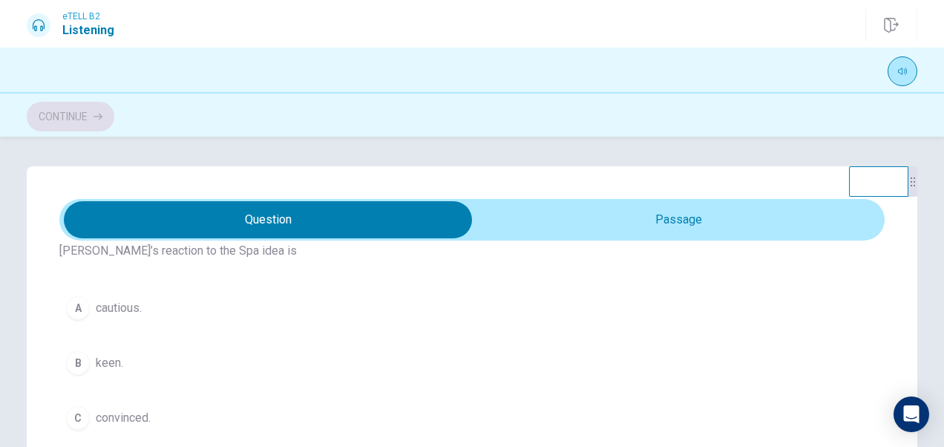
click at [900, 68] on icon "button" at bounding box center [902, 71] width 9 height 9
drag, startPoint x: 903, startPoint y: 89, endPoint x: 911, endPoint y: 91, distance: 8.3
click at [910, 91] on span at bounding box center [905, 91] width 9 height 9
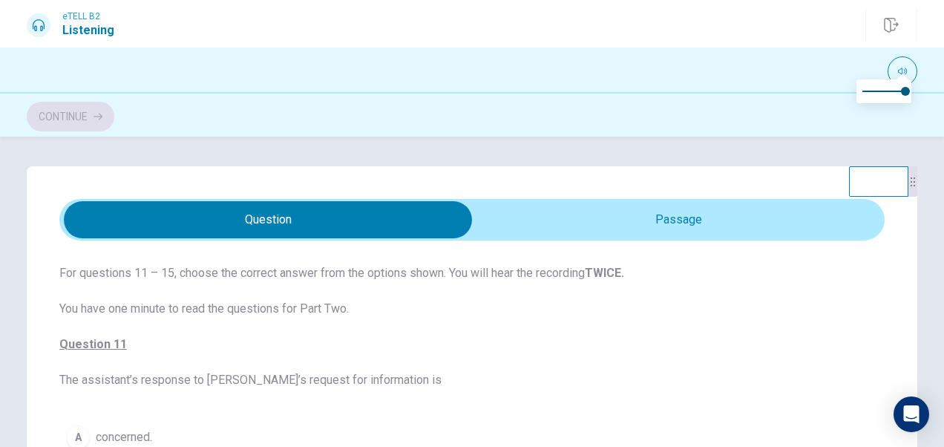
click at [527, 142] on div "For questions 11 – 15, choose the correct answer from the options shown. You wi…" at bounding box center [472, 292] width 944 height 310
click at [886, 93] on span at bounding box center [884, 91] width 43 height 21
type input "*"
drag, startPoint x: 890, startPoint y: 91, endPoint x: 918, endPoint y: 89, distance: 28.2
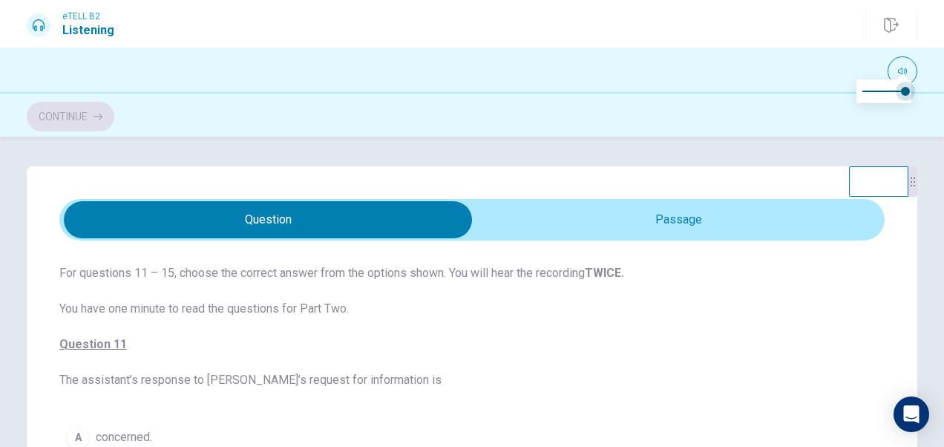
click at [910, 89] on span at bounding box center [905, 91] width 9 height 9
click at [846, 110] on div "Continue" at bounding box center [472, 116] width 891 height 28
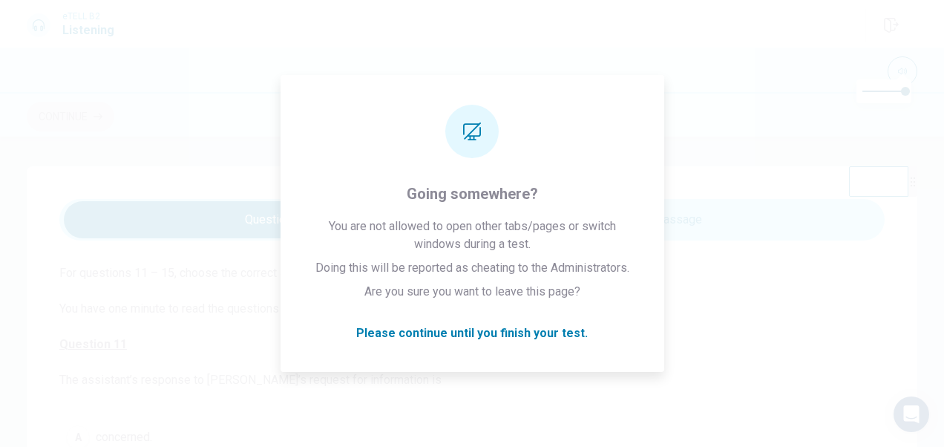
click at [192, 114] on div "Continue" at bounding box center [472, 116] width 891 height 28
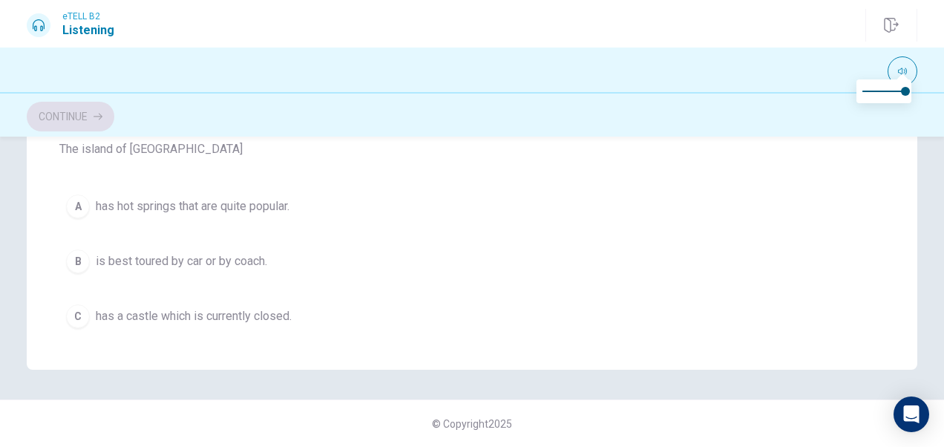
scroll to position [398, 0]
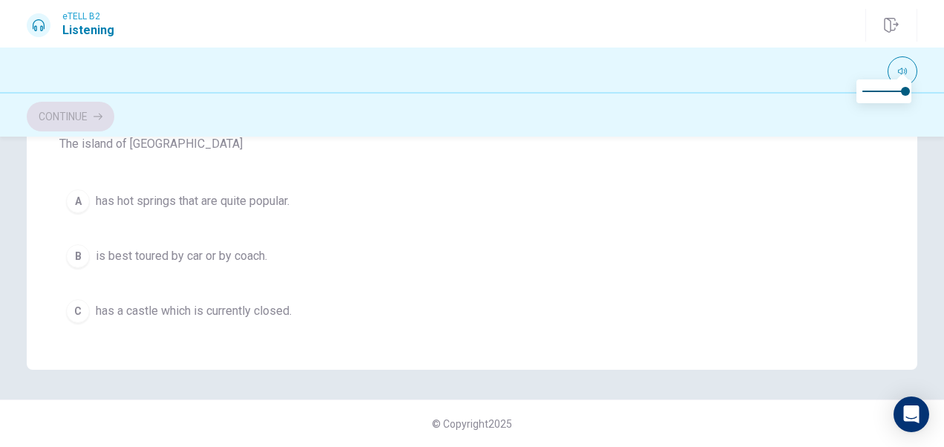
click at [175, 309] on span "has a castle which is currently closed." at bounding box center [194, 311] width 196 height 18
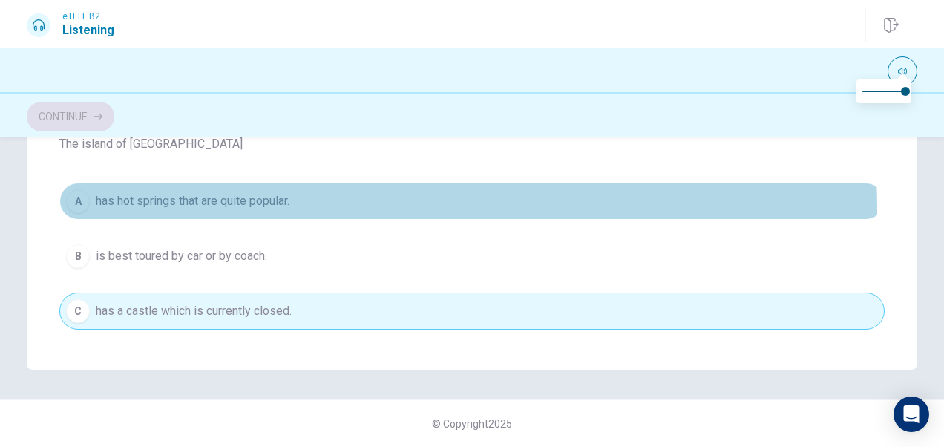
click at [267, 206] on span "has hot springs that are quite popular." at bounding box center [193, 201] width 194 height 18
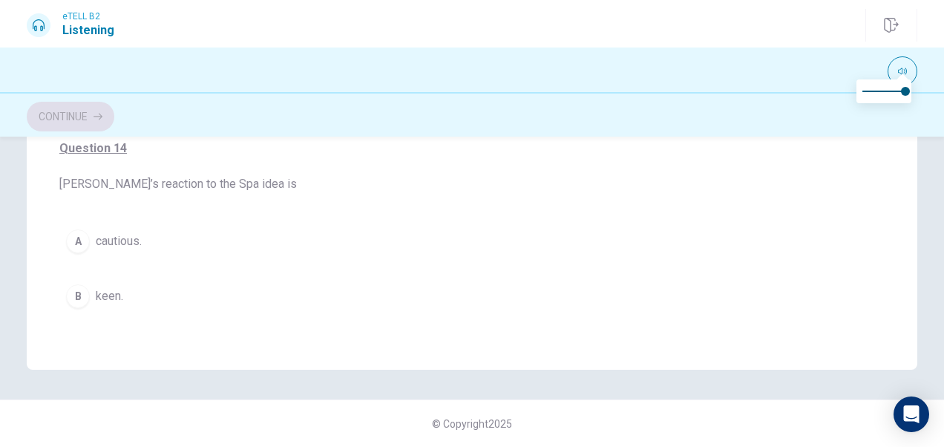
scroll to position [665, 0]
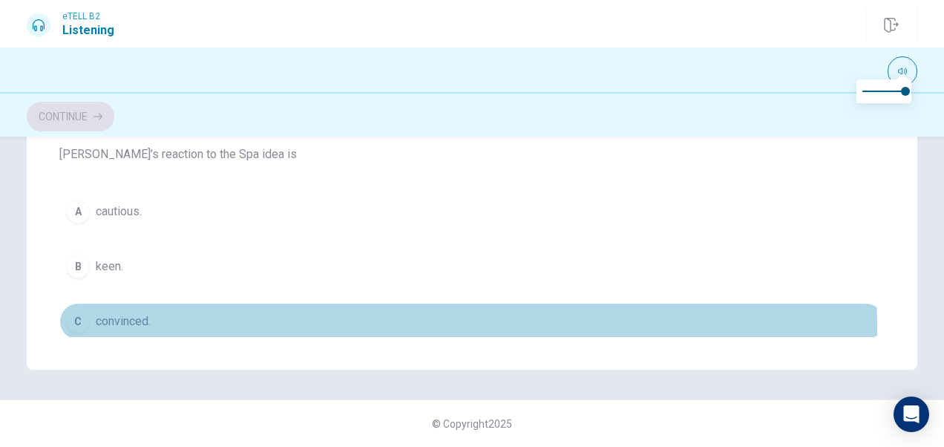
click at [176, 324] on button "C convinced." at bounding box center [471, 321] width 825 height 37
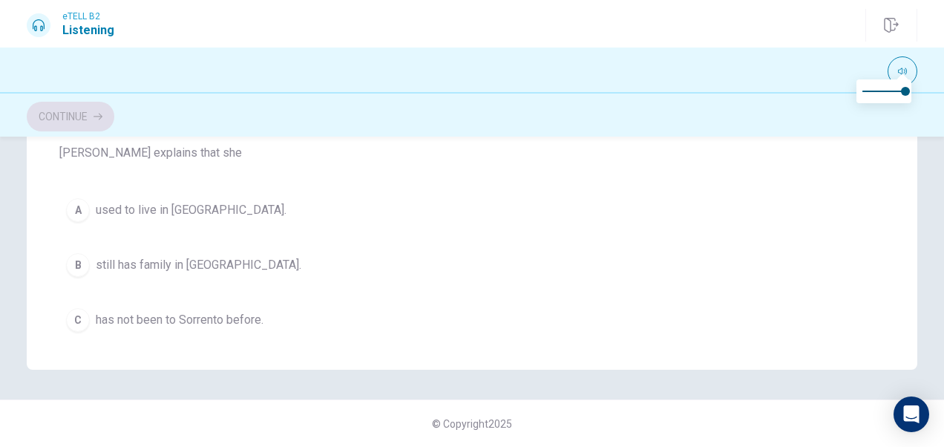
scroll to position [962, 0]
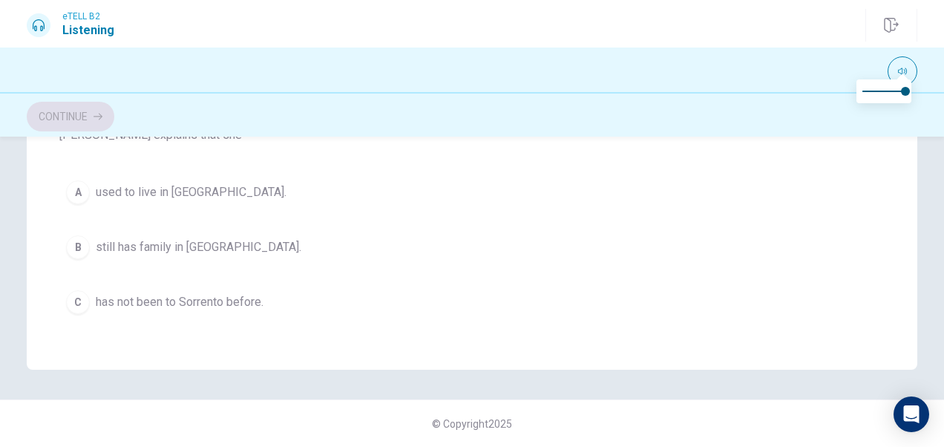
click at [234, 306] on button "C has not been to Sorrento before." at bounding box center [471, 302] width 825 height 37
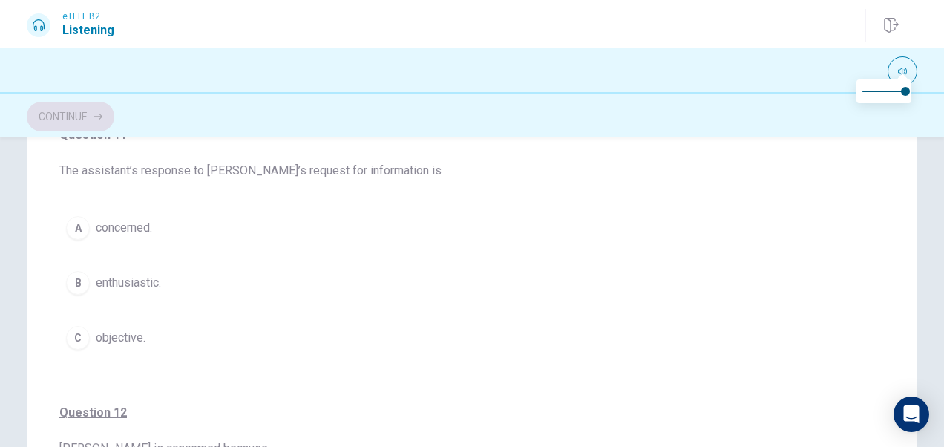
scroll to position [43, 0]
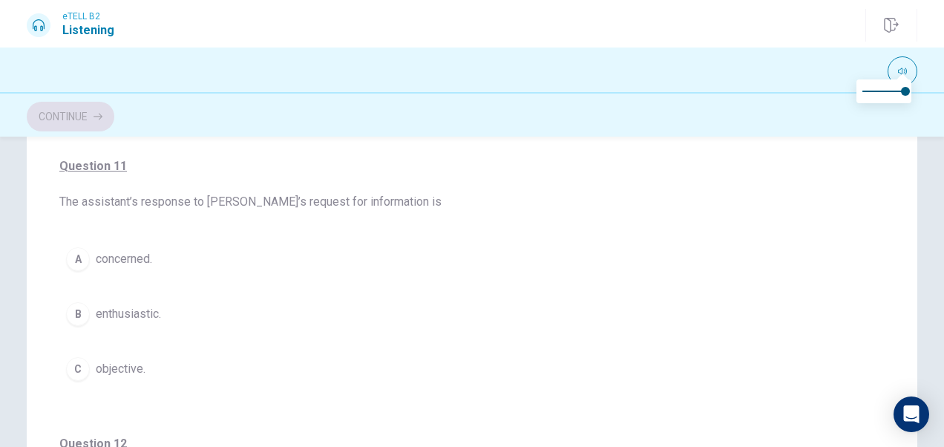
click at [180, 321] on button "B enthusiastic." at bounding box center [471, 313] width 825 height 37
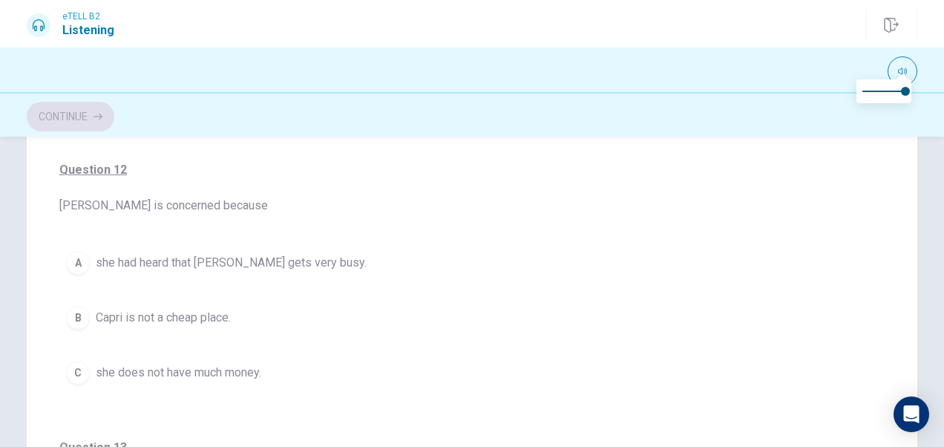
scroll to position [319, 0]
click at [200, 313] on span "Capri is not a cheap place." at bounding box center [163, 316] width 135 height 18
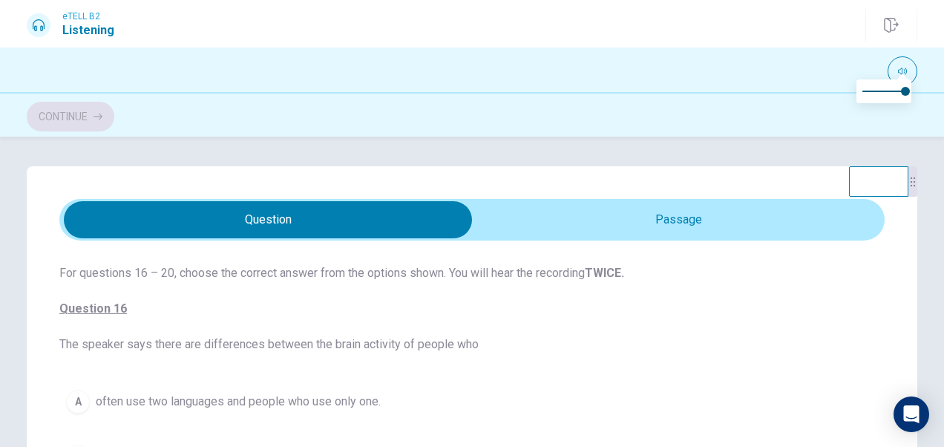
scroll to position [74, 0]
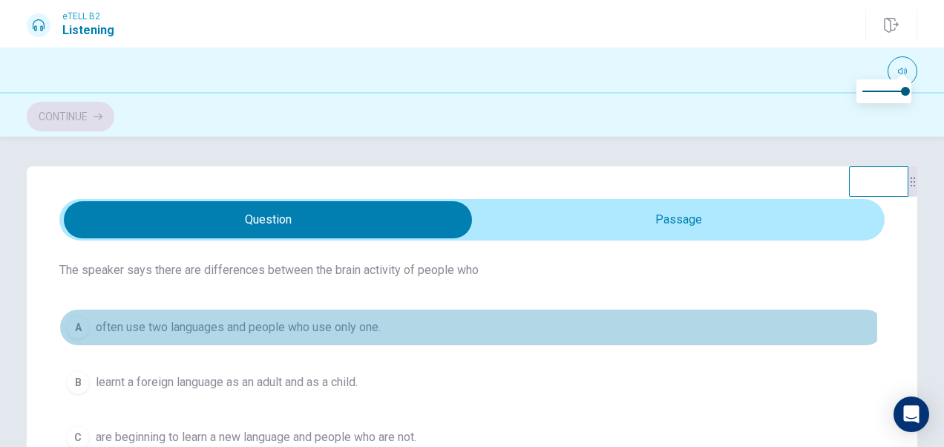
click at [339, 325] on span "often use two languages and people who use only one." at bounding box center [238, 327] width 285 height 18
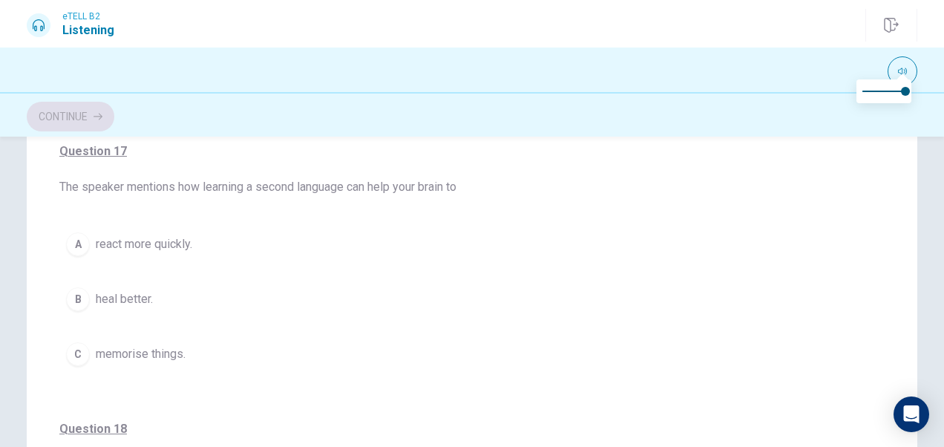
scroll to position [187, 0]
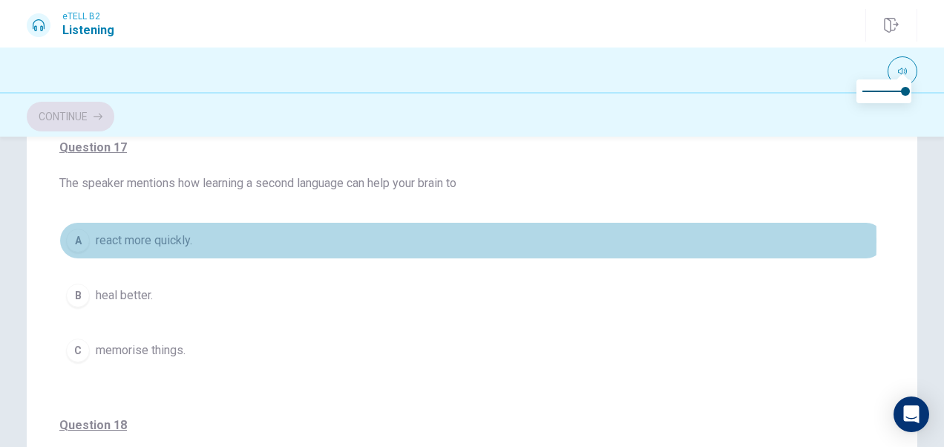
click at [157, 238] on span "react more quickly." at bounding box center [144, 241] width 96 height 18
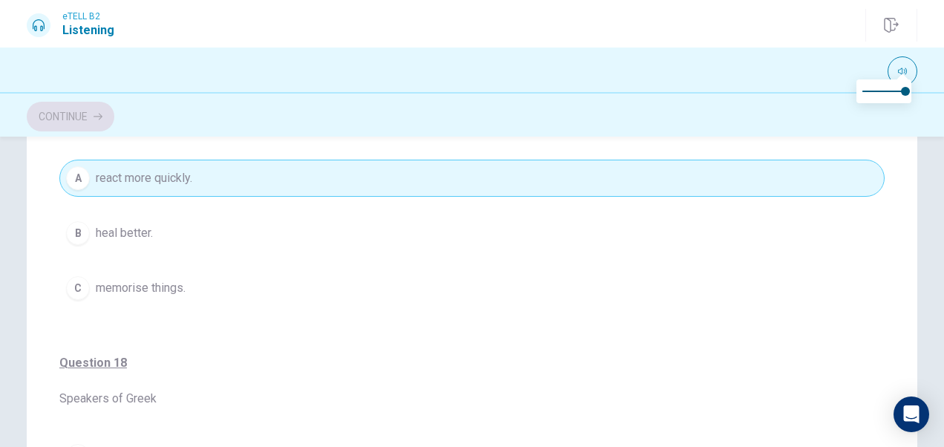
scroll to position [263, 0]
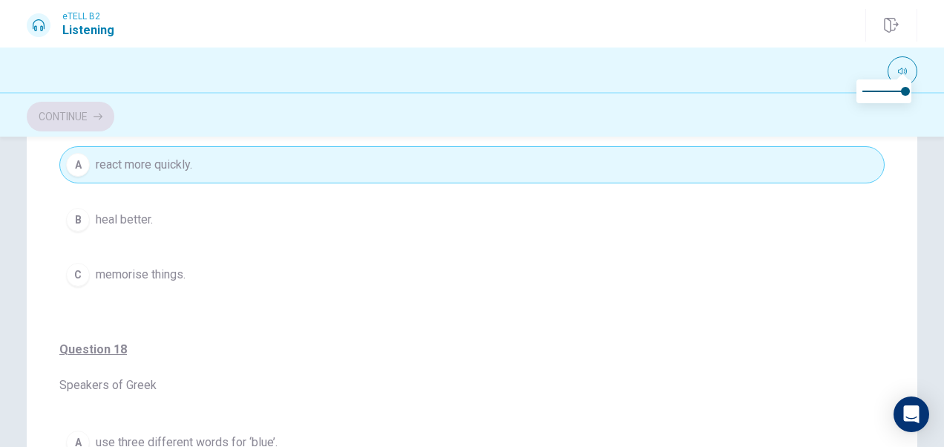
click at [474, 220] on button "B heal better." at bounding box center [471, 219] width 825 height 37
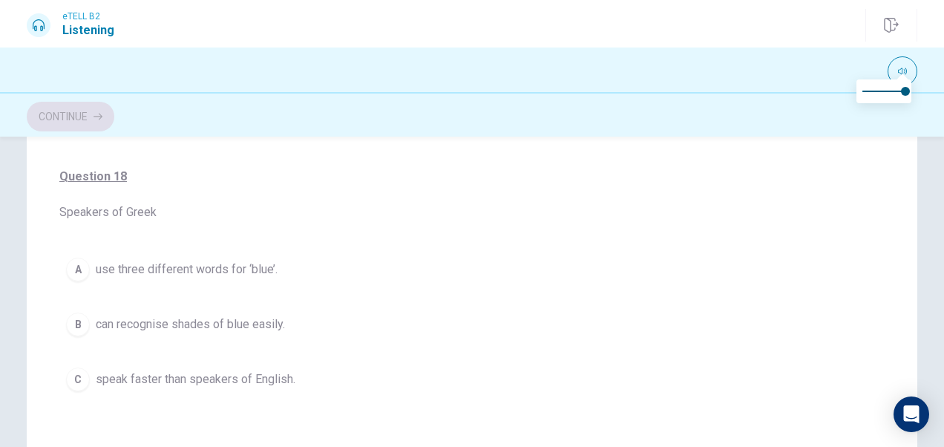
scroll to position [434, 0]
click at [275, 317] on span "can recognise shades of blue easily." at bounding box center [190, 326] width 189 height 18
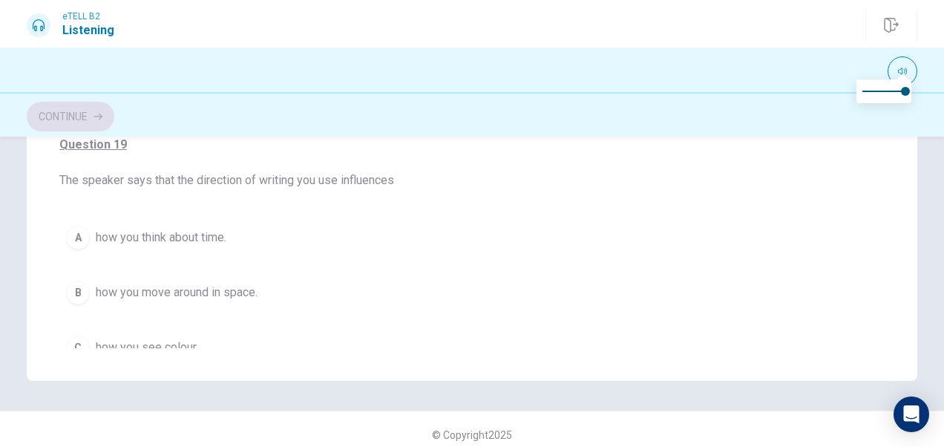
scroll to position [616, 0]
click at [242, 244] on button "A how you think about time." at bounding box center [471, 235] width 825 height 37
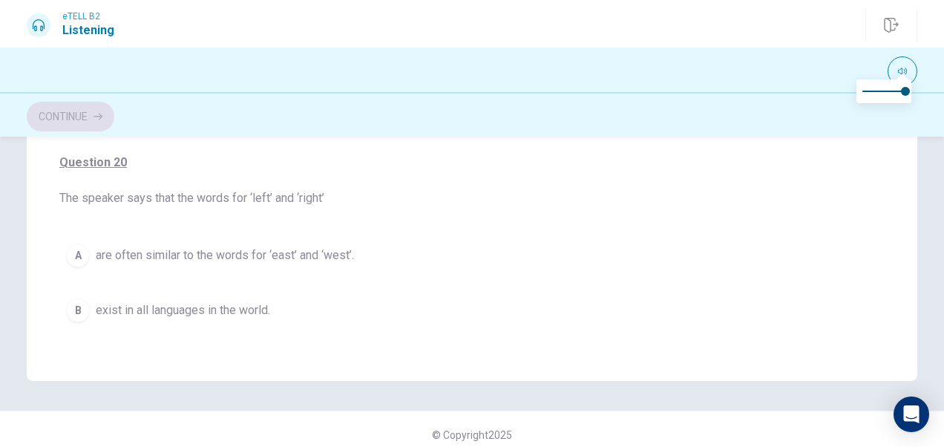
scroll to position [913, 0]
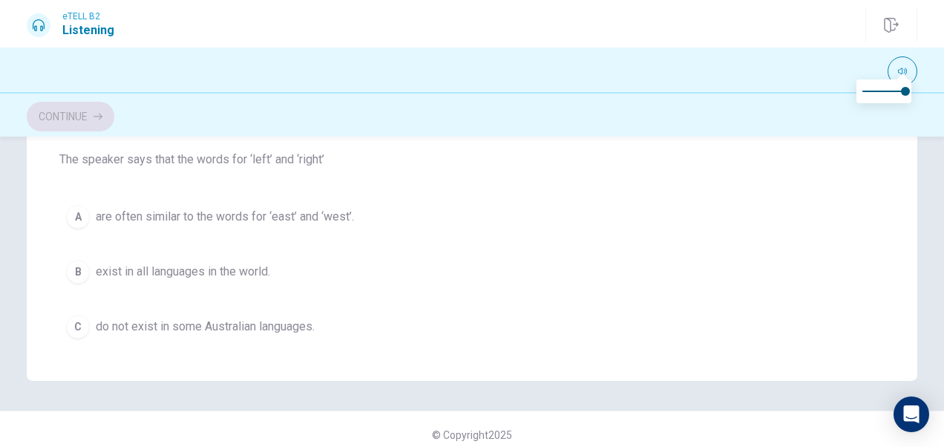
click at [297, 321] on span "do not exist in some Australian languages." at bounding box center [205, 327] width 219 height 18
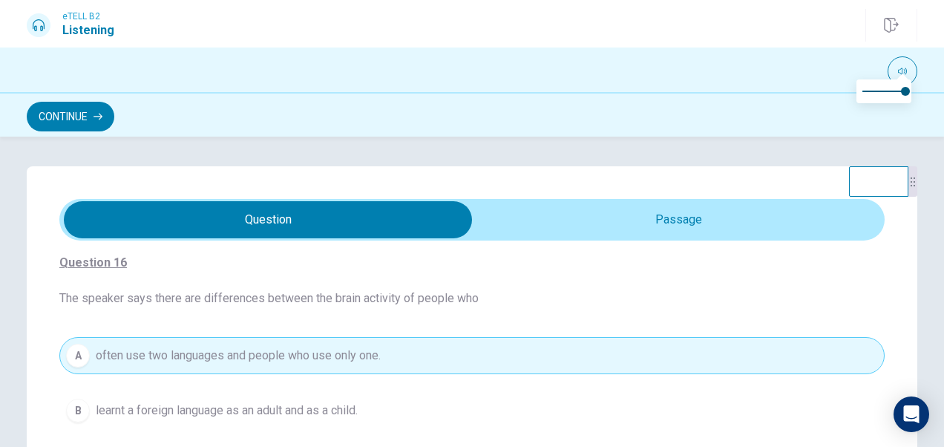
scroll to position [74, 0]
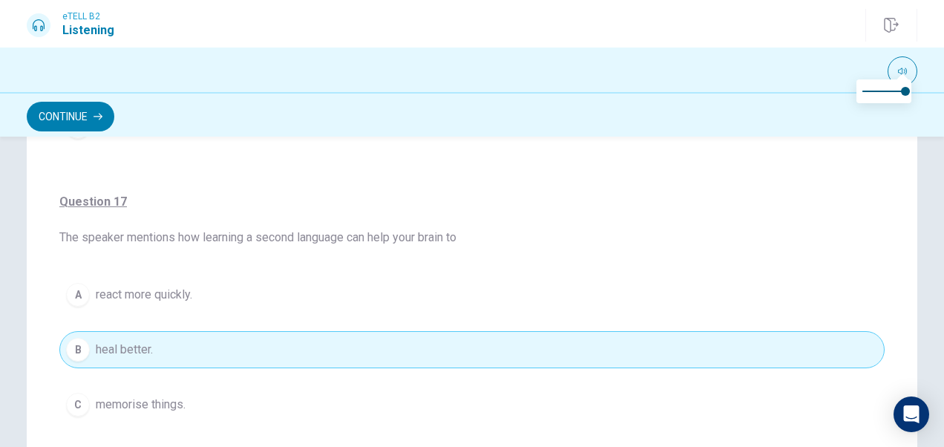
scroll to position [242, 0]
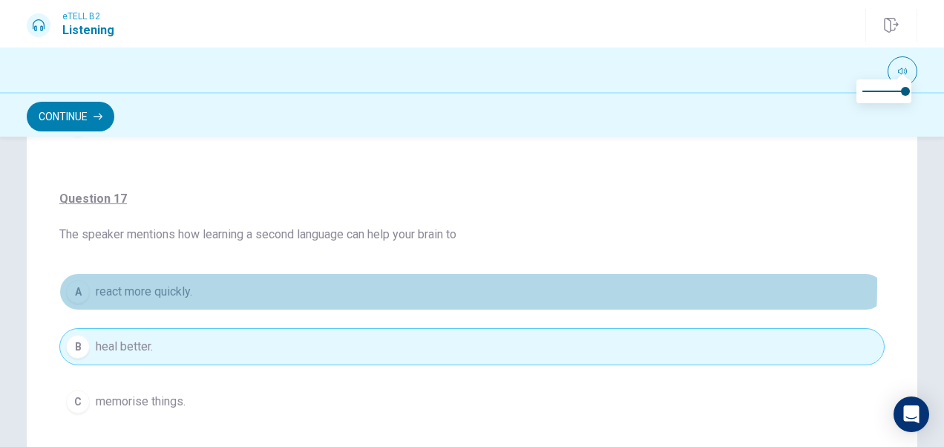
click at [226, 281] on button "A react more quickly." at bounding box center [471, 291] width 825 height 37
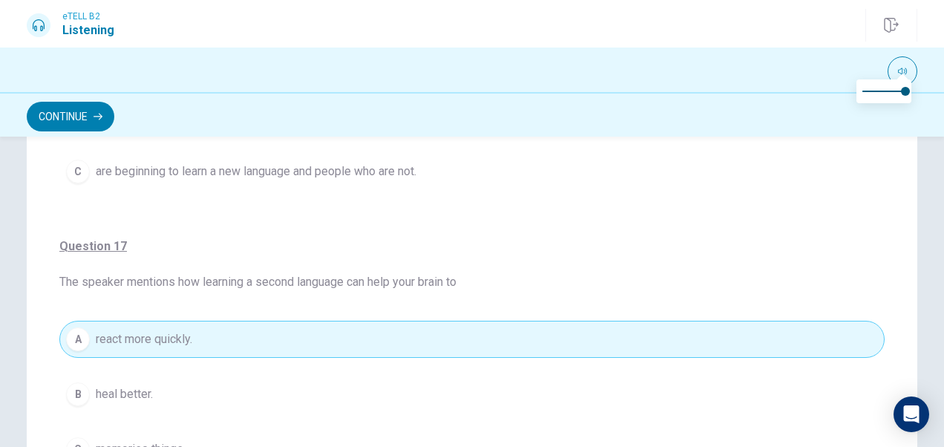
scroll to position [223, 0]
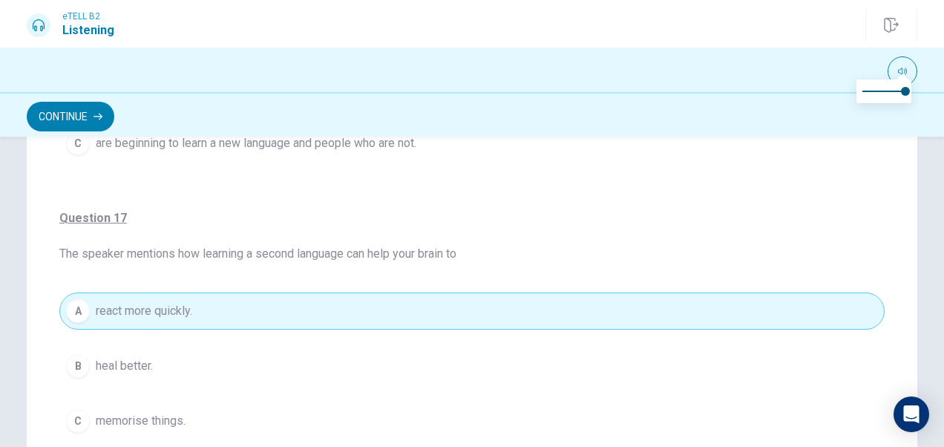
click at [312, 362] on button "B heal better." at bounding box center [471, 365] width 825 height 37
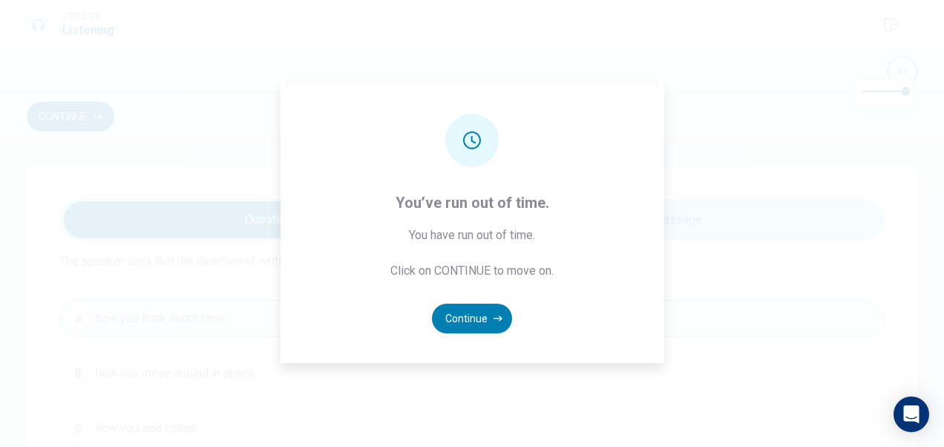
scroll to position [926, 0]
click at [460, 313] on button "Continue" at bounding box center [472, 319] width 80 height 30
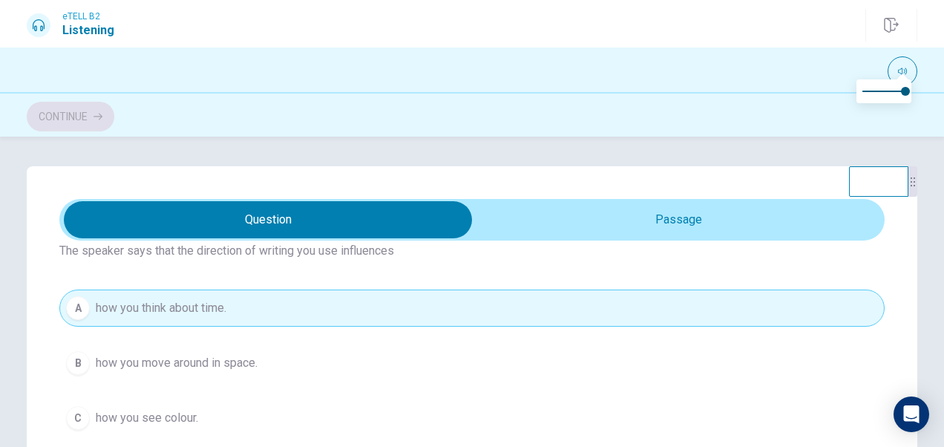
scroll to position [393, 0]
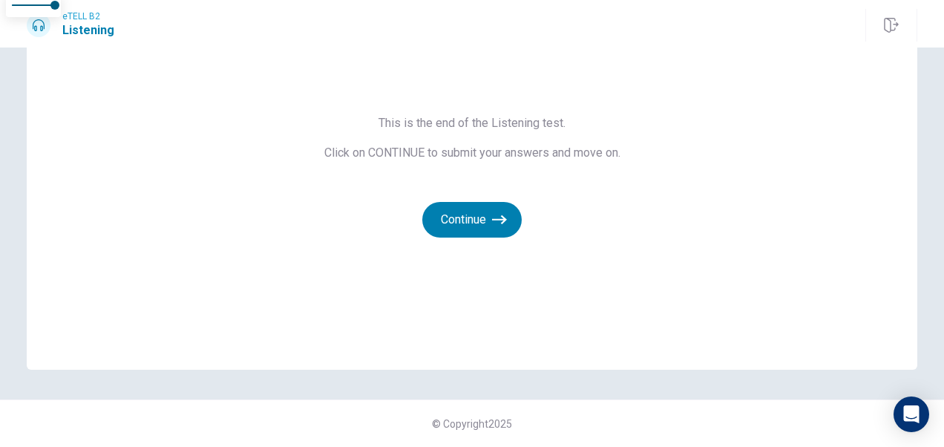
scroll to position [94, 0]
click at [485, 223] on button "Continue" at bounding box center [471, 220] width 99 height 36
